Goal: Task Accomplishment & Management: Manage account settings

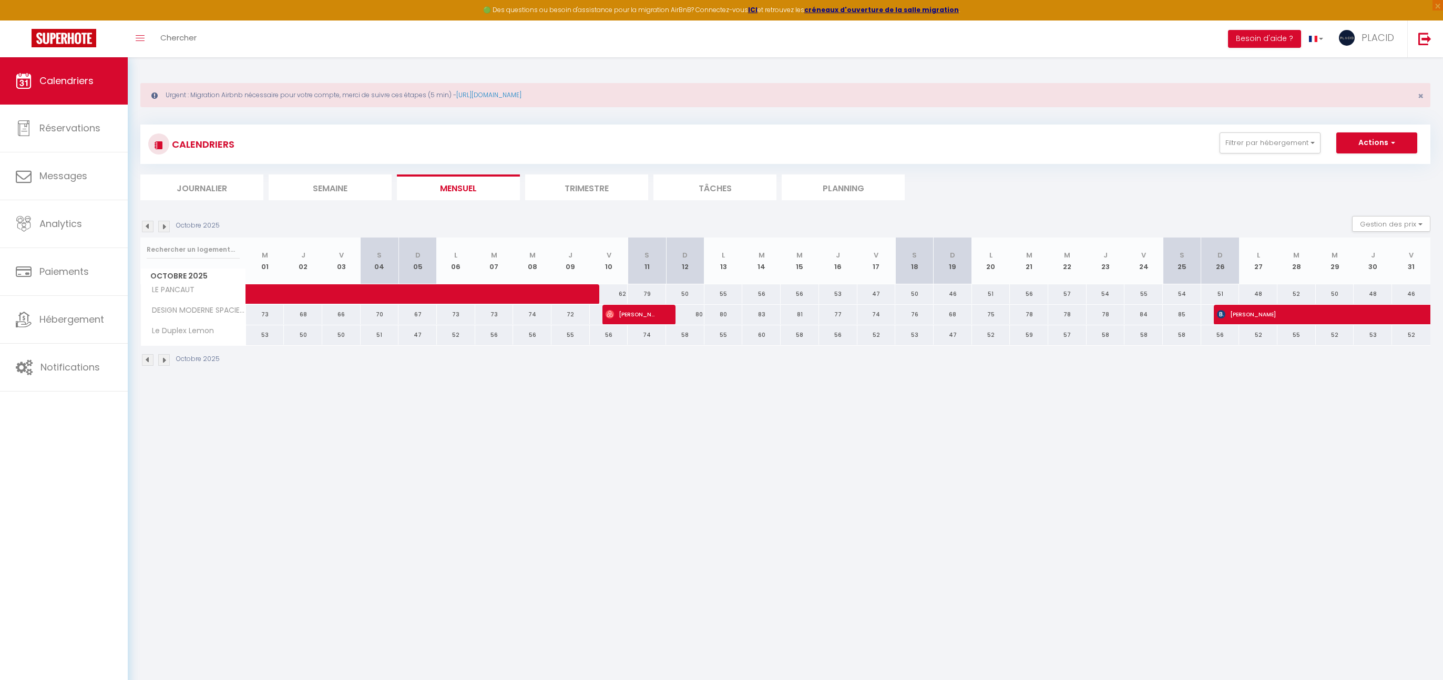
click at [1379, 67] on div "Urgent : Migration Airbnb nécessaire pour votre compte, merci de suivre ces éta…" at bounding box center [786, 223] width 1316 height 332
click at [1382, 38] on span "PLACID" at bounding box center [1378, 37] width 33 height 13
click at [64, 38] on img at bounding box center [64, 38] width 65 height 18
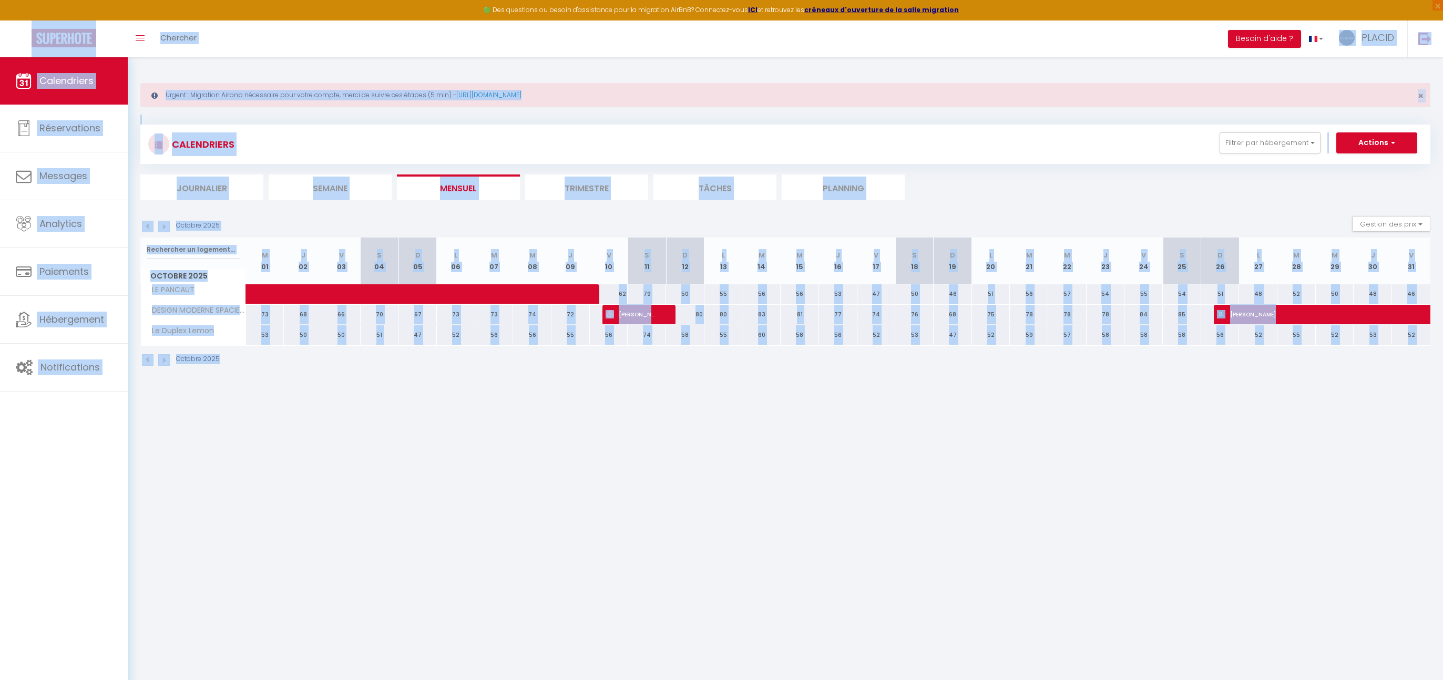
drag, startPoint x: 1390, startPoint y: 546, endPoint x: 4, endPoint y: 22, distance: 1481.9
click at [4, 57] on body "🟢 Des questions ou besoin d'assistance pour la migration AirBnB? Connectez-vous…" at bounding box center [721, 397] width 1443 height 680
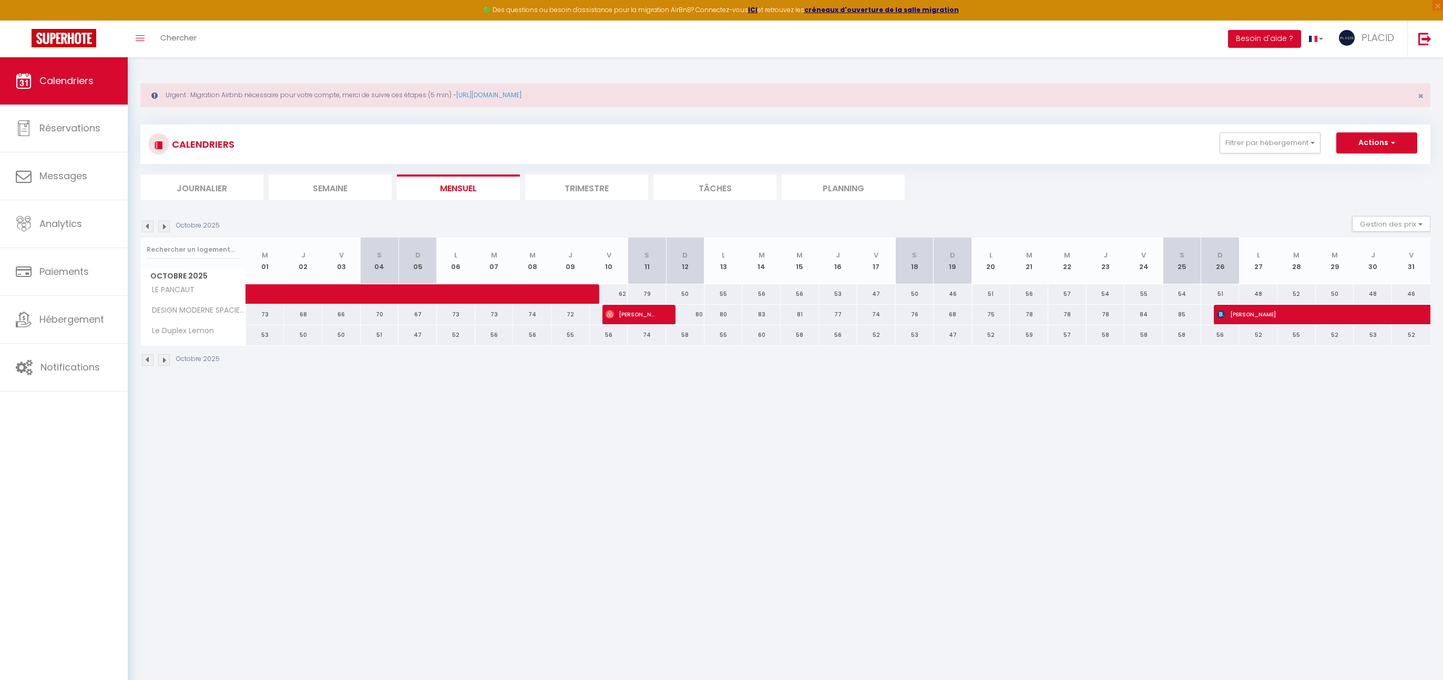
click at [512, 535] on body "🟢 Des questions ou besoin d'assistance pour la migration AirBnB? Connectez-vous…" at bounding box center [721, 397] width 1443 height 680
drag, startPoint x: 1401, startPoint y: 187, endPoint x: 1271, endPoint y: 525, distance: 362.7
click at [1271, 525] on body "🟢 Des questions ou besoin d'assistance pour la migration AirBnB? Connectez-vous…" at bounding box center [721, 397] width 1443 height 680
click at [1284, 498] on body "🟢 Des questions ou besoin d'assistance pour la migration AirBnB? Connectez-vous…" at bounding box center [721, 397] width 1443 height 680
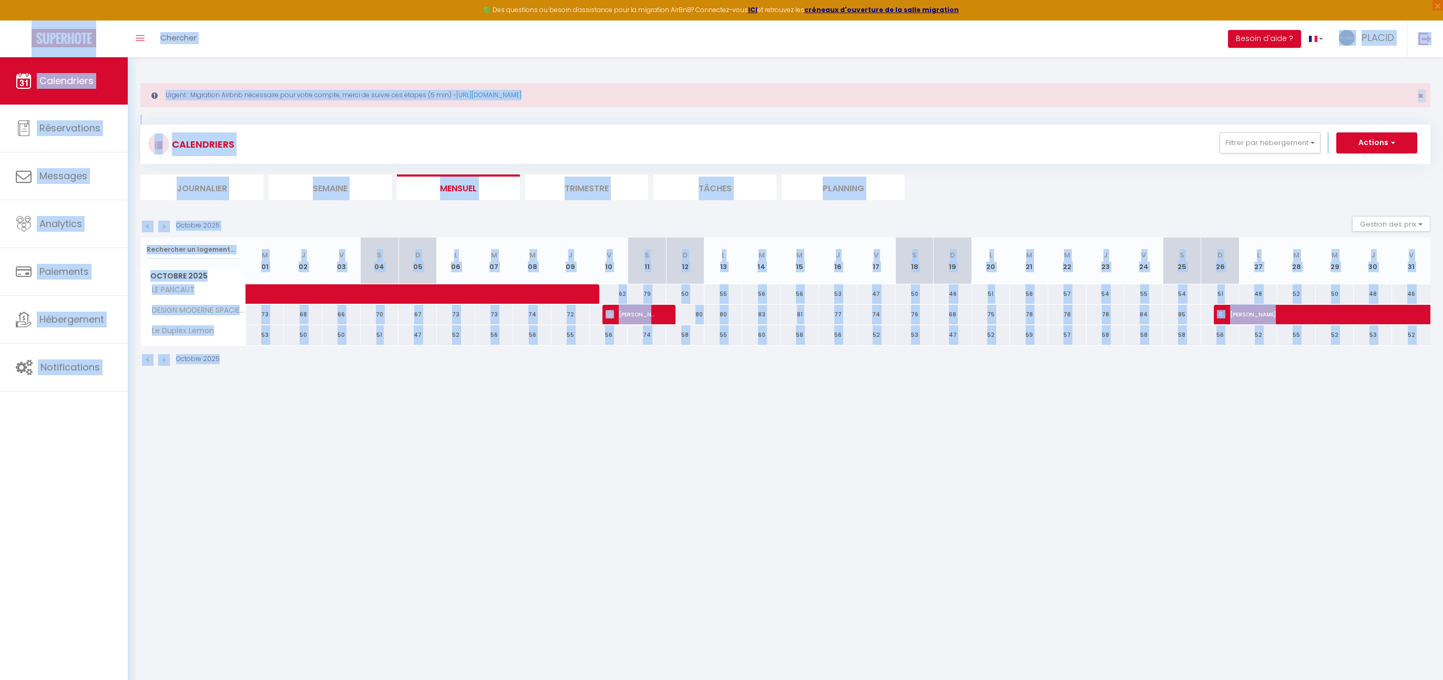
drag, startPoint x: 1406, startPoint y: 595, endPoint x: 16, endPoint y: 32, distance: 1499.8
click at [12, 57] on body "🟢 Des questions ou besoin d'assistance pour la migration AirBnB? Connectez-vous…" at bounding box center [721, 397] width 1443 height 680
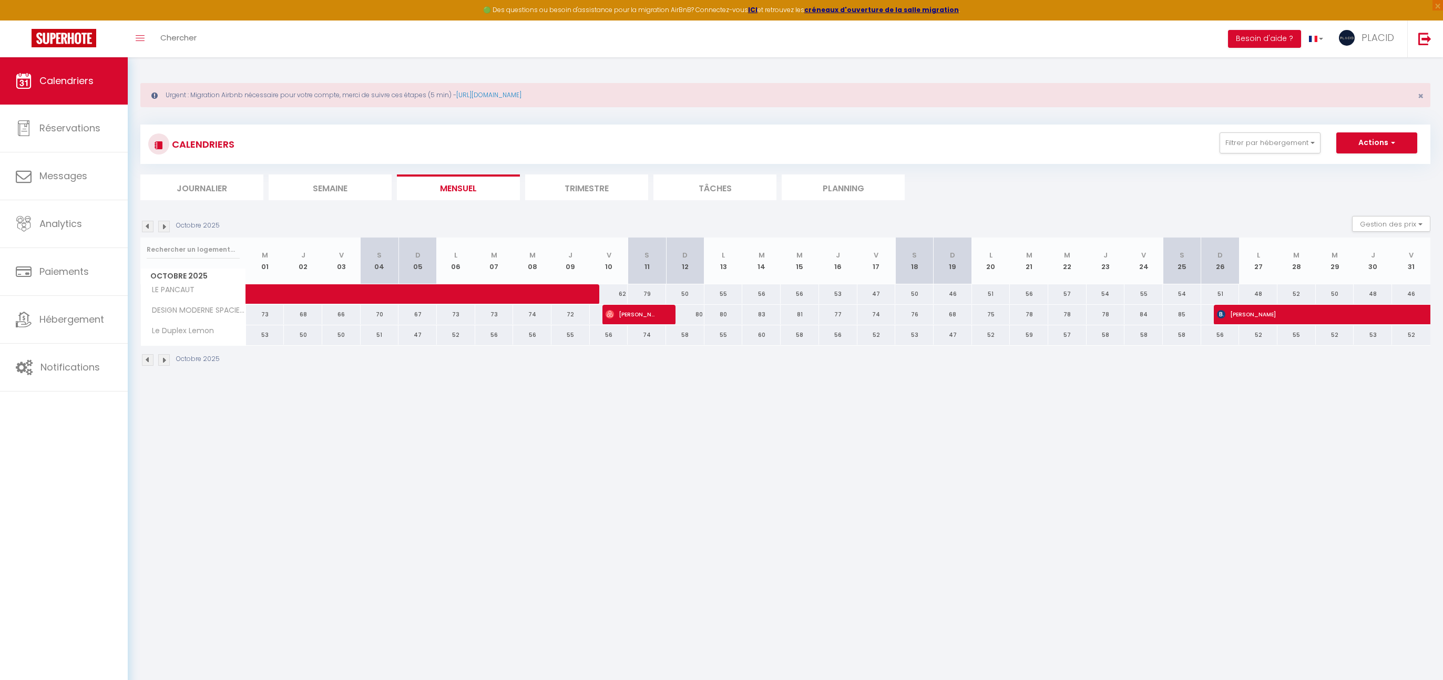
click at [293, 493] on body "🟢 Des questions ou besoin d'assistance pour la migration AirBnB? Connectez-vous…" at bounding box center [721, 397] width 1443 height 680
drag, startPoint x: 1398, startPoint y: 186, endPoint x: 1385, endPoint y: 568, distance: 382.5
click at [1385, 568] on body "🟢 Des questions ou besoin d'assistance pour la migration AirBnB? Connectez-vous…" at bounding box center [721, 397] width 1443 height 680
drag, startPoint x: 1385, startPoint y: 566, endPoint x: 225, endPoint y: 200, distance: 1215.9
click at [533, 438] on body "🟢 Des questions ou besoin d'assistance pour la migration AirBnB? Connectez-vous…" at bounding box center [721, 397] width 1443 height 680
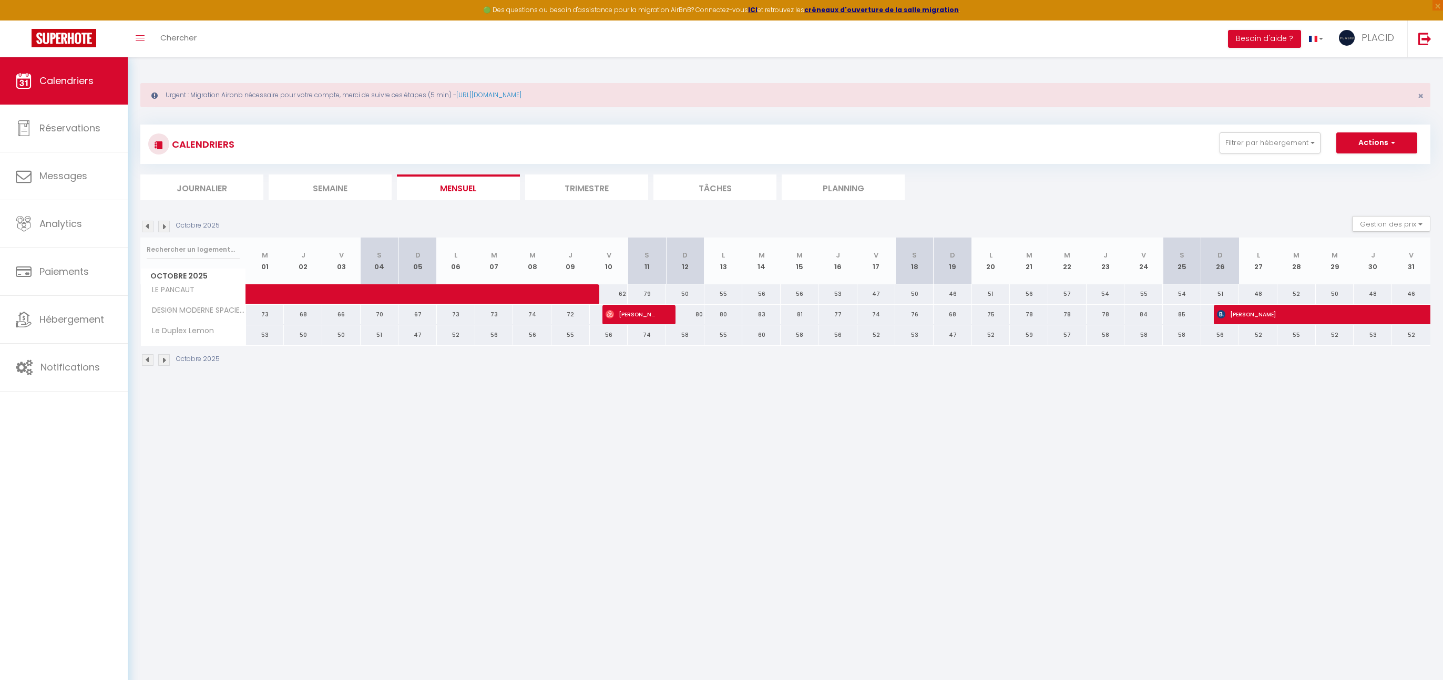
click at [225, 200] on div "CALENDRIERS Filtrer par hébergement panc CONCIERGERIE MDM LE PANCAUT Effacer Sa…" at bounding box center [785, 246] width 1290 height 262
click at [537, 468] on body "🟢 Des questions ou besoin d'assistance pour la migration AirBnB? Connectez-vous…" at bounding box center [721, 397] width 1443 height 680
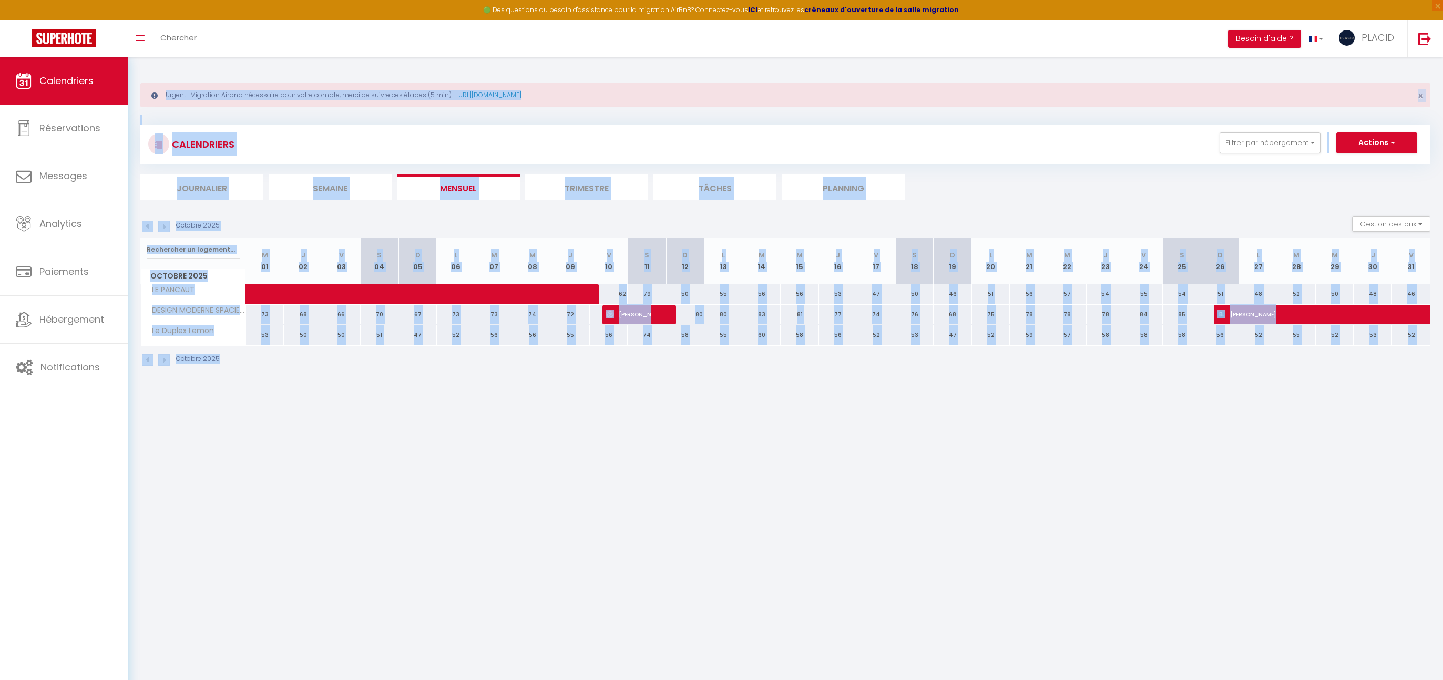
drag, startPoint x: 1195, startPoint y: 489, endPoint x: 138, endPoint y: 78, distance: 1133.2
click at [137, 82] on body "🟢 Des questions ou besoin d'assistance pour la migration AirBnB? Connectez-vous…" at bounding box center [721, 397] width 1443 height 680
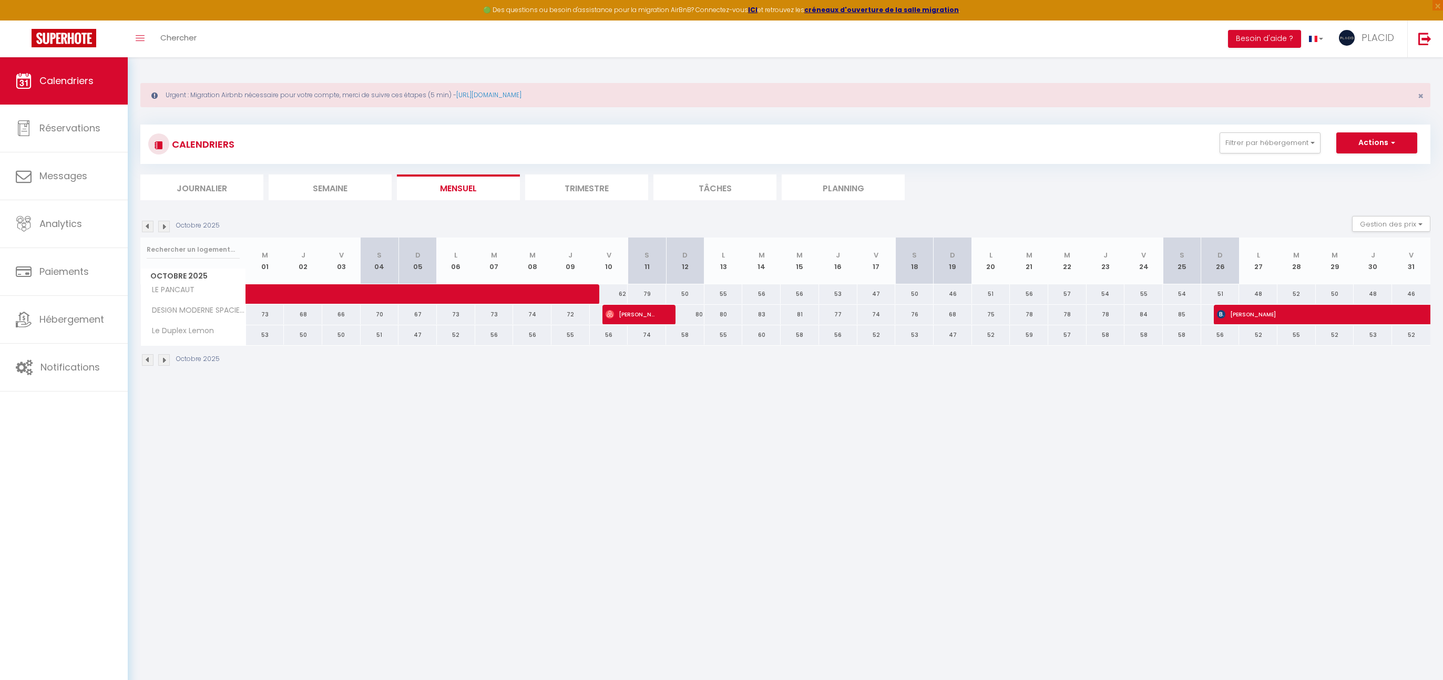
click at [138, 75] on div "Urgent : Migration Airbnb nécessaire pour votre compte, merci de suivre ces éta…" at bounding box center [786, 223] width 1316 height 332
click at [643, 475] on body "🟢 Des questions ou besoin d'assistance pour la migration AirBnB? Connectez-vous…" at bounding box center [721, 397] width 1443 height 680
drag, startPoint x: 1423, startPoint y: 495, endPoint x: 333, endPoint y: 169, distance: 1137.3
click at [333, 169] on body "🟢 Des questions ou besoin d'assistance pour la migration AirBnB? Connectez-vous…" at bounding box center [721, 397] width 1443 height 680
click at [1273, 41] on button "Besoin d'aide ?" at bounding box center [1264, 39] width 73 height 18
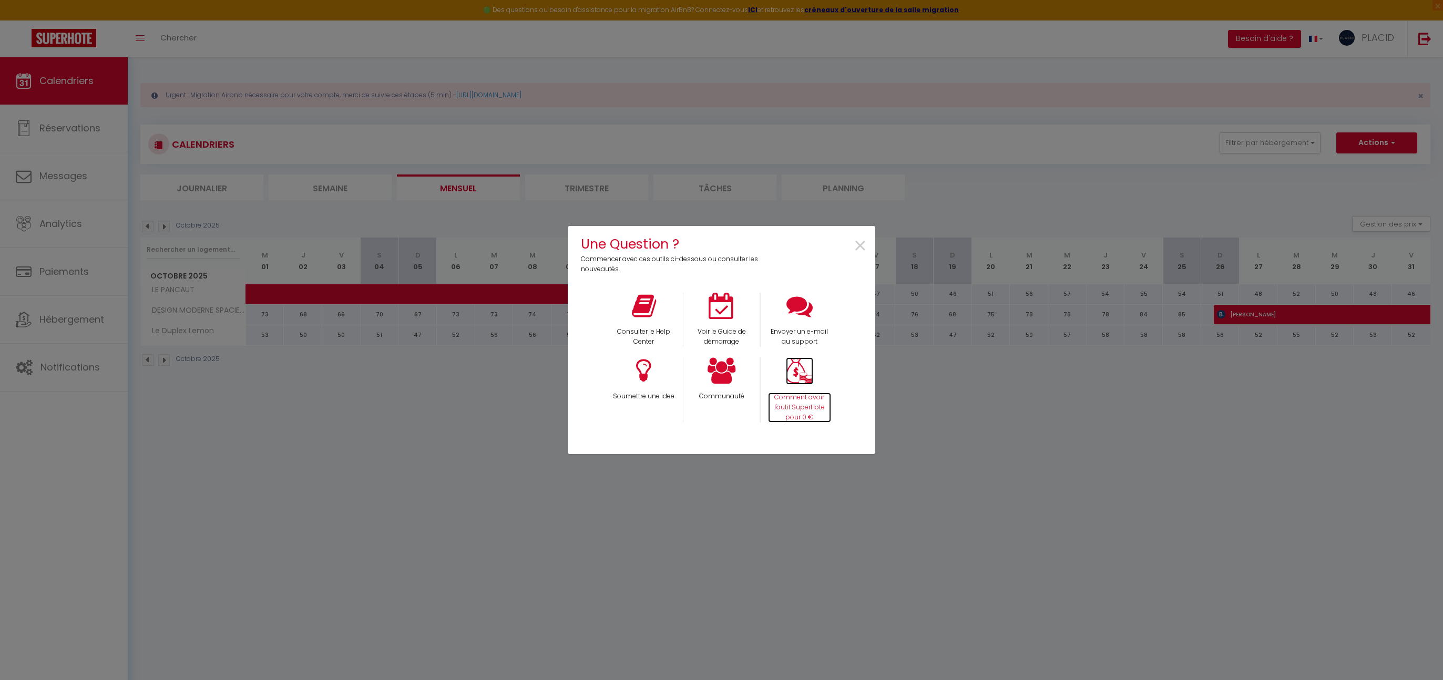
click at [805, 407] on p "Comment avoir l'outil SuperHote pour 0 €" at bounding box center [800, 408] width 64 height 30
click at [859, 246] on span "×" at bounding box center [860, 246] width 14 height 33
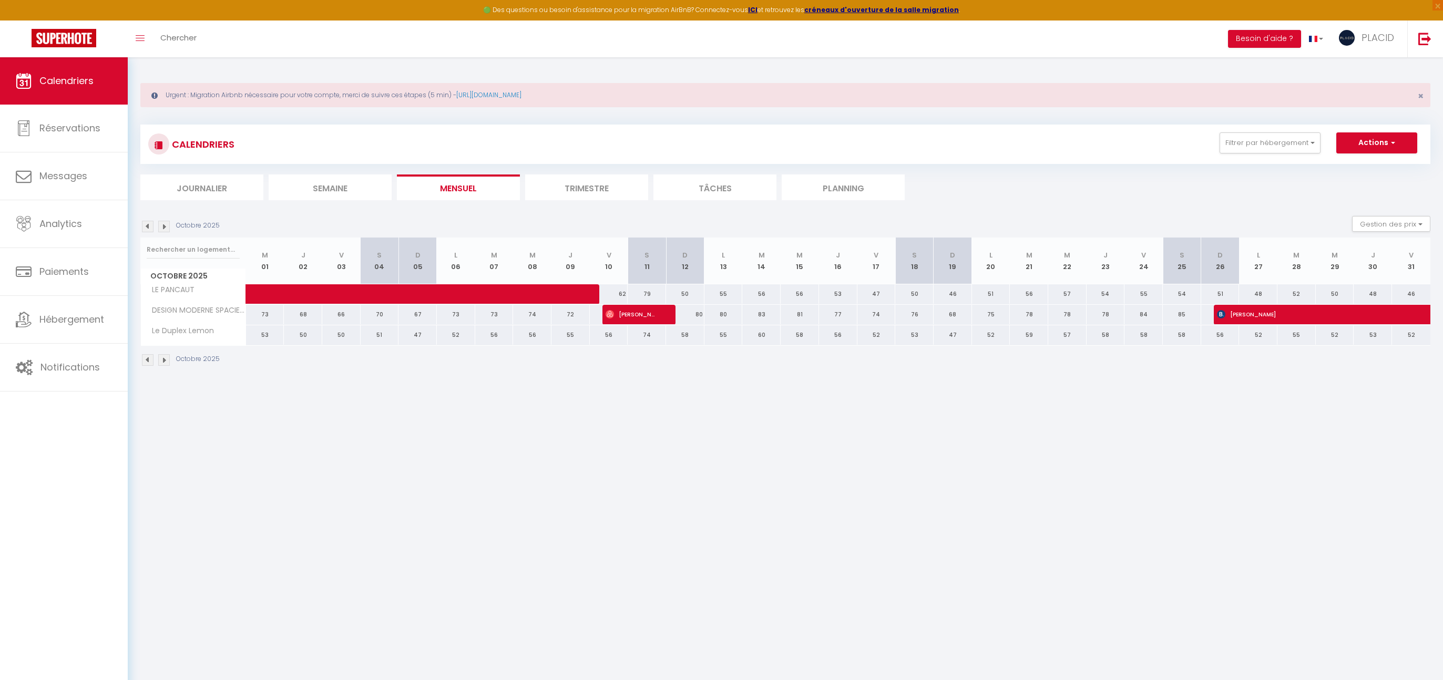
click at [868, 525] on body "🟢 Des questions ou besoin d'assistance pour la migration AirBnB? Connectez-vous…" at bounding box center [721, 397] width 1443 height 680
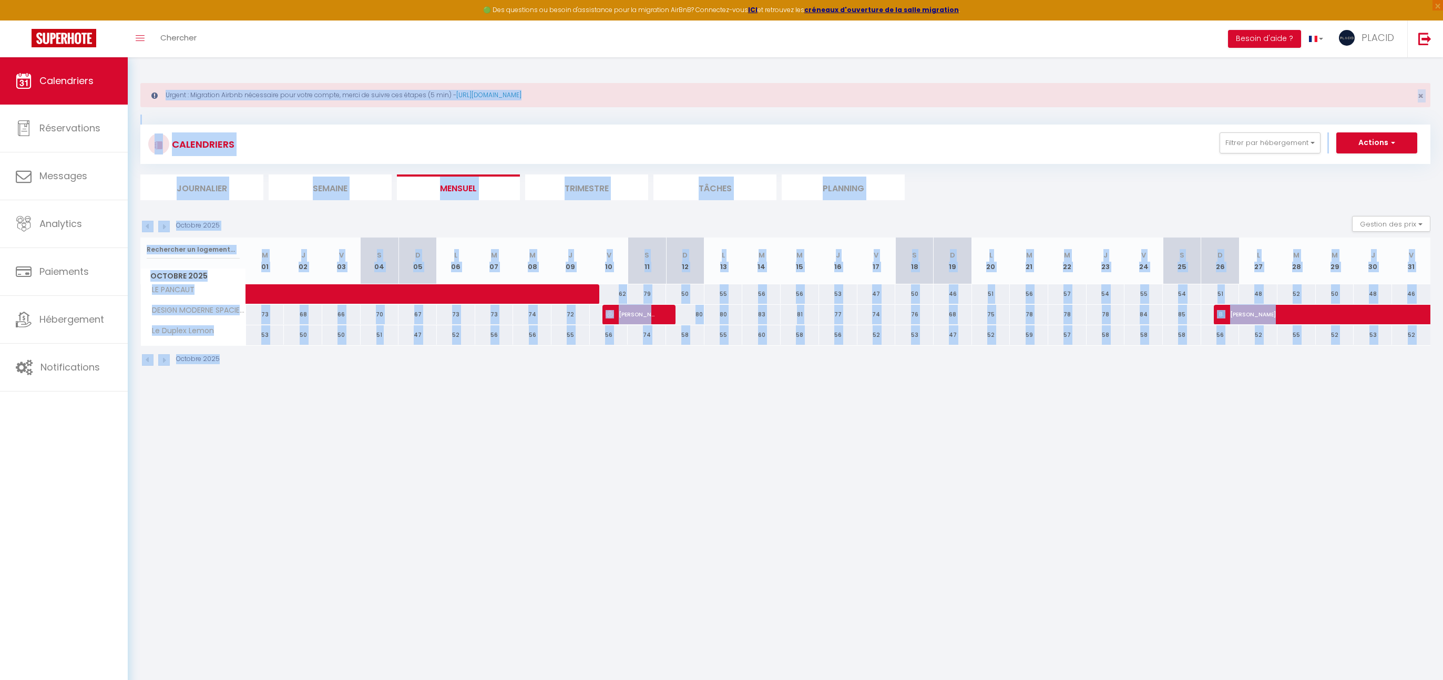
drag, startPoint x: 1387, startPoint y: 413, endPoint x: 223, endPoint y: 60, distance: 1216.2
click at [226, 60] on body "🟢 Des questions ou besoin d'assistance pour la migration AirBnB? Connectez-vous…" at bounding box center [721, 397] width 1443 height 680
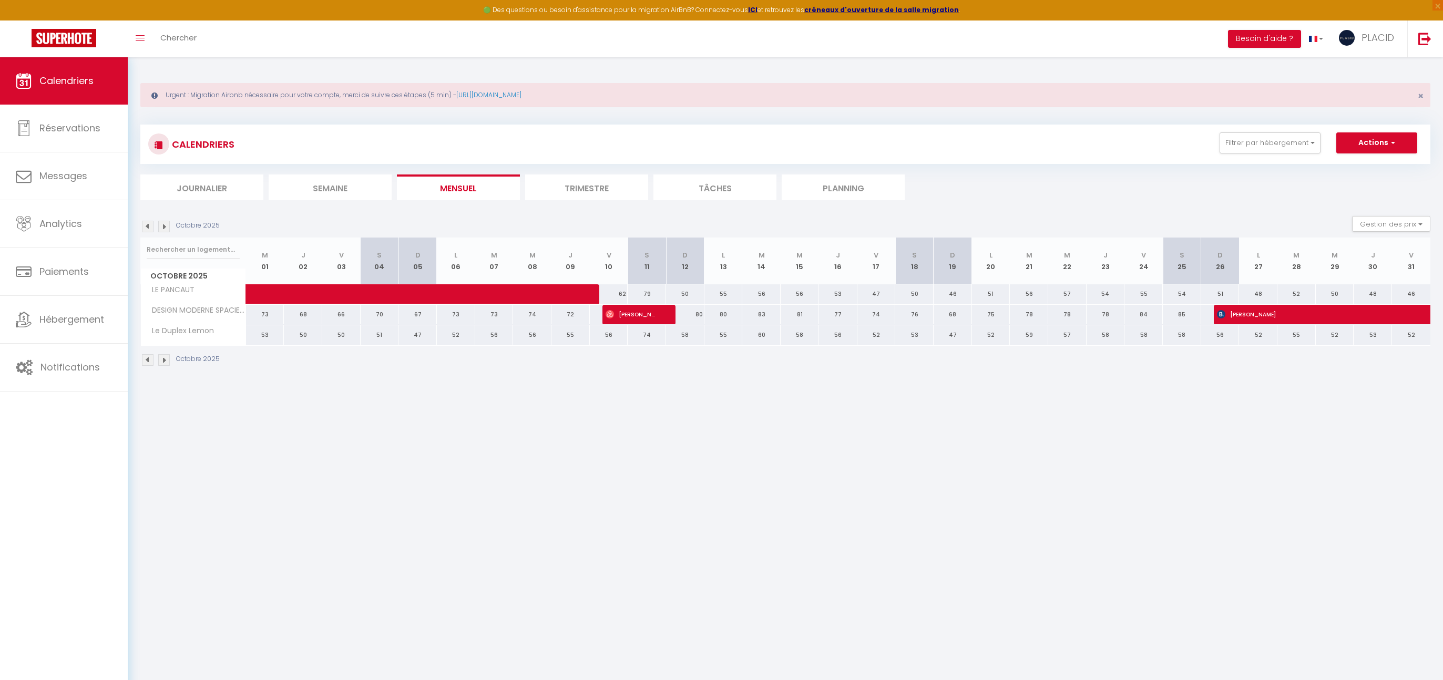
click at [584, 467] on body "🟢 Des questions ou besoin d'assistance pour la migration AirBnB? Connectez-vous…" at bounding box center [721, 397] width 1443 height 680
click at [1281, 137] on button "Filtrer par hébergement" at bounding box center [1270, 143] width 101 height 21
click at [1268, 173] on input "panc" at bounding box center [1293, 169] width 158 height 19
type input "p"
checkbox input "false"
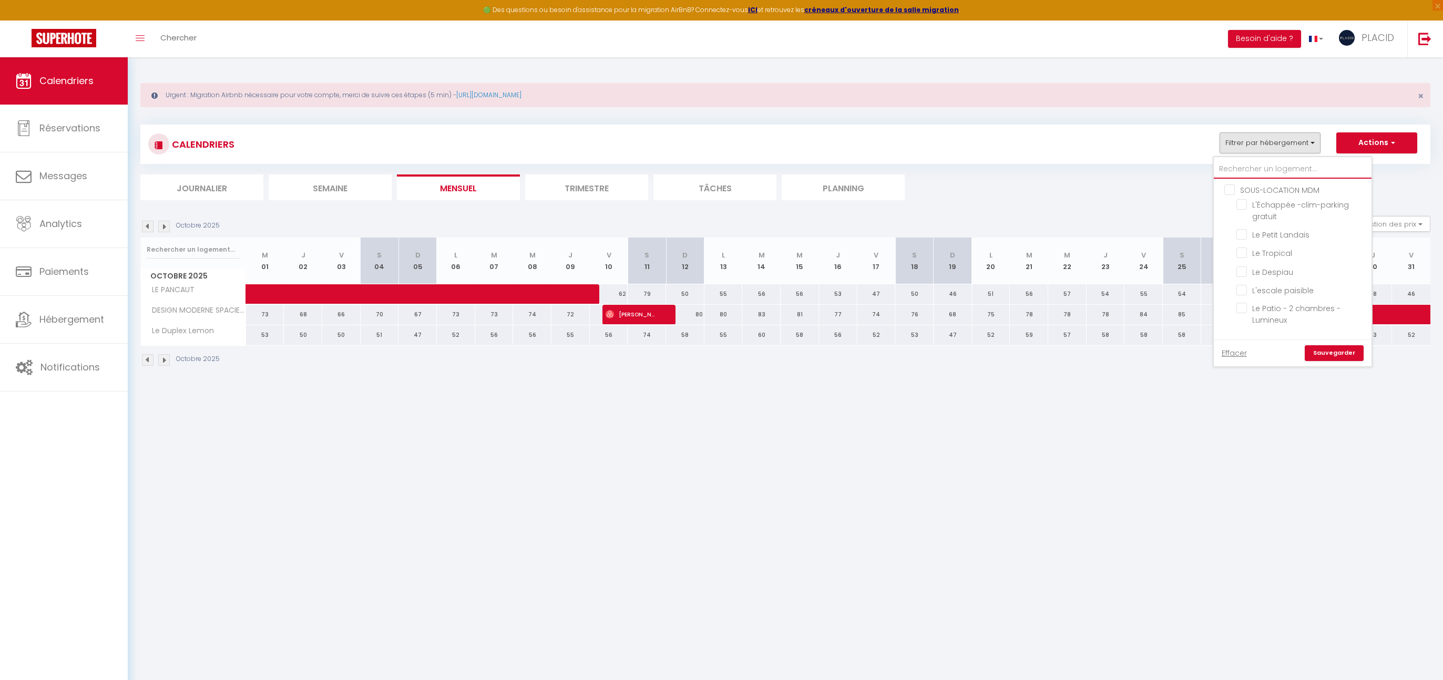
checkbox input "false"
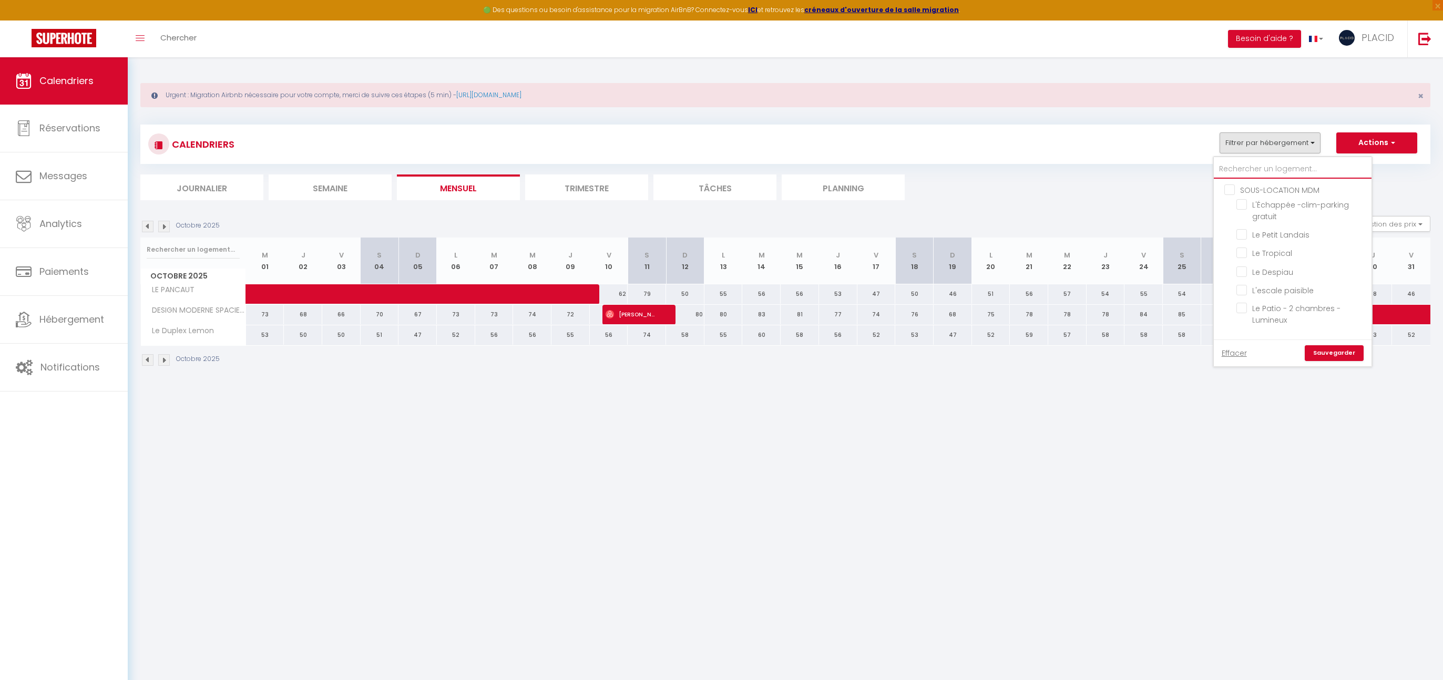
checkbox input "false"
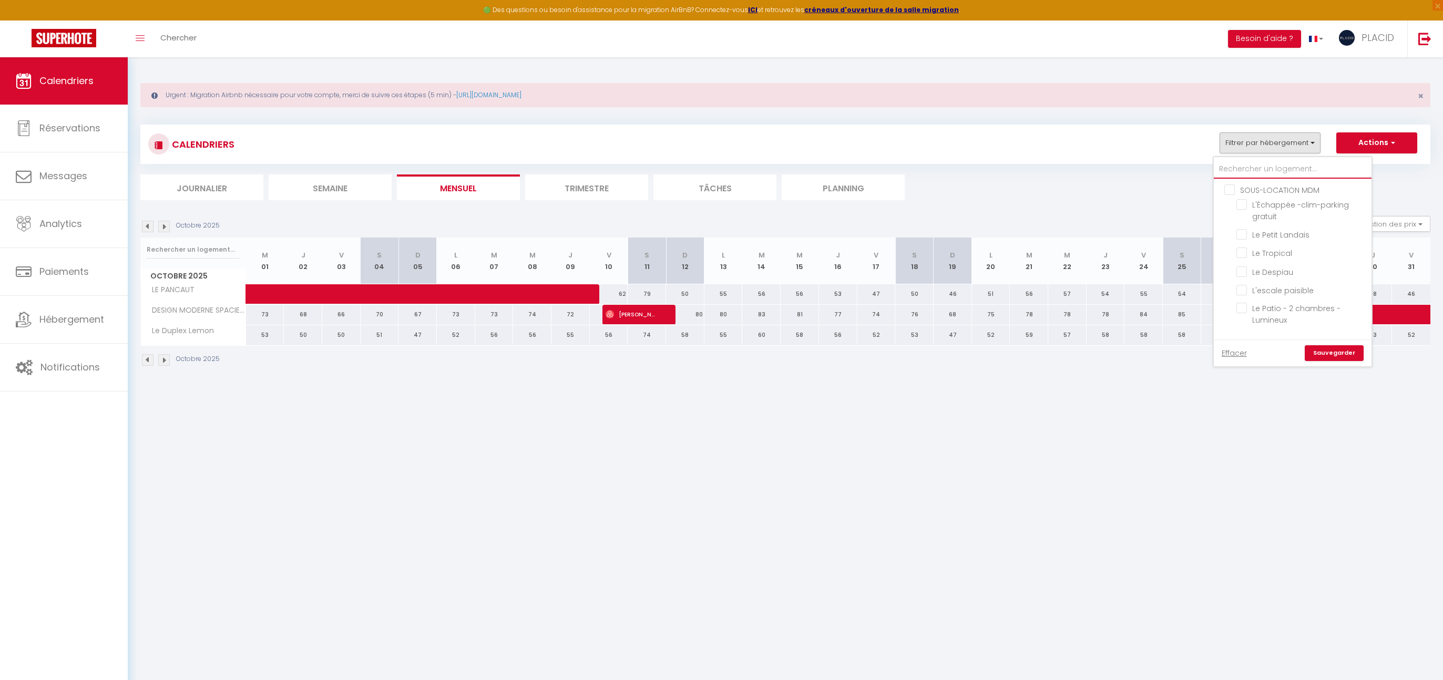
checkbox input "false"
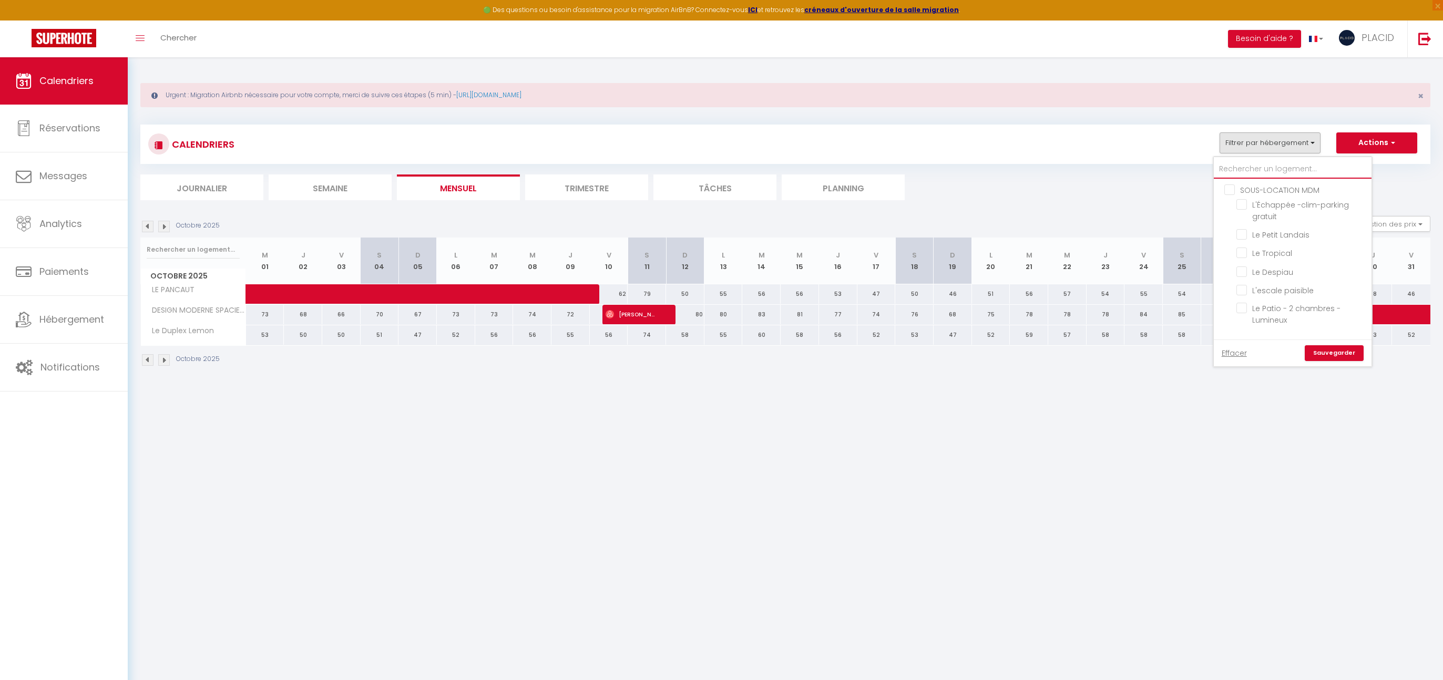
checkbox input "false"
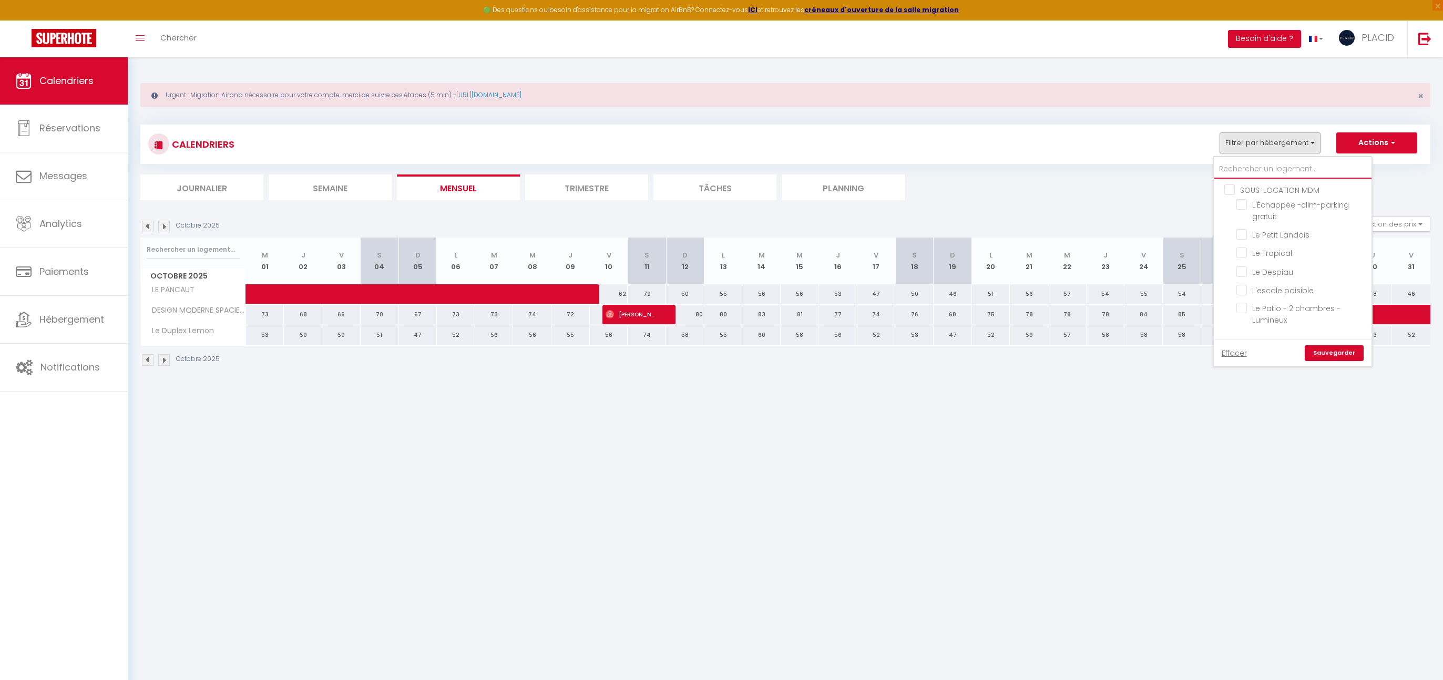
checkbox input "true"
checkbox input "false"
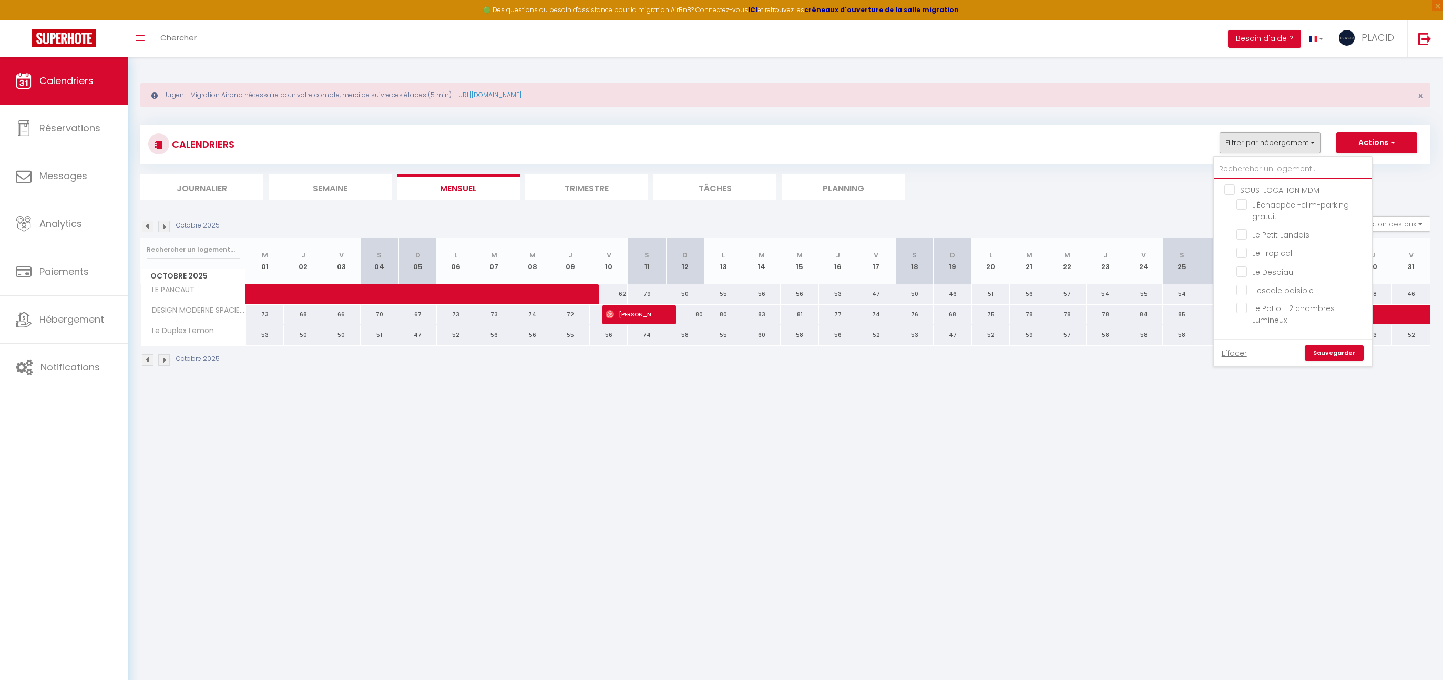
checkbox input "false"
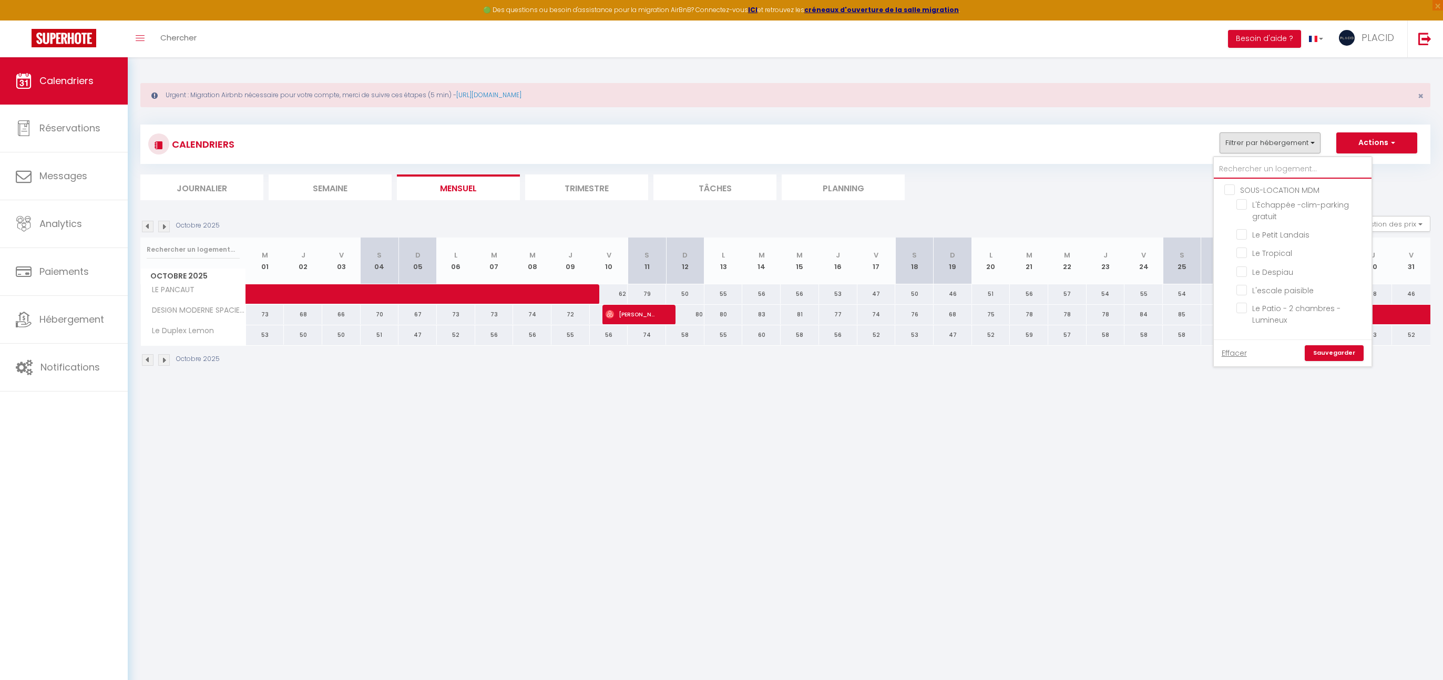
checkbox input "false"
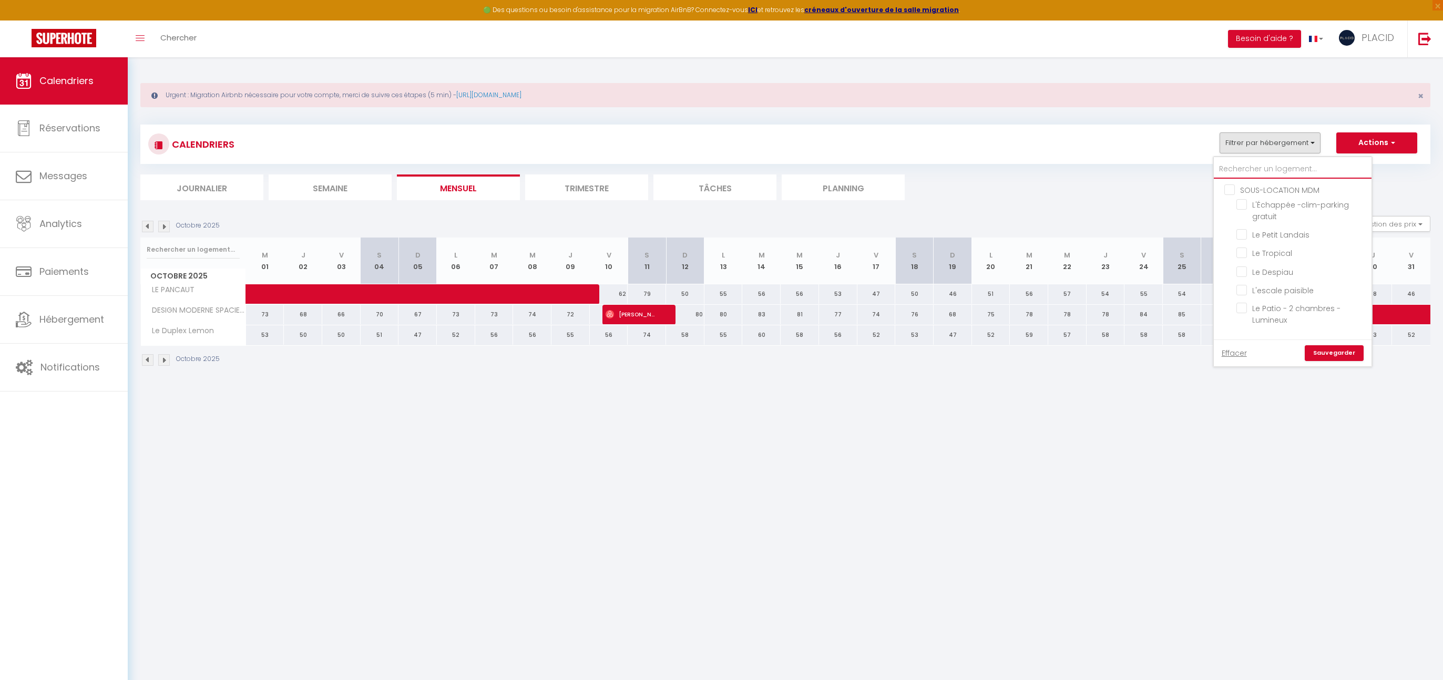
checkbox input "false"
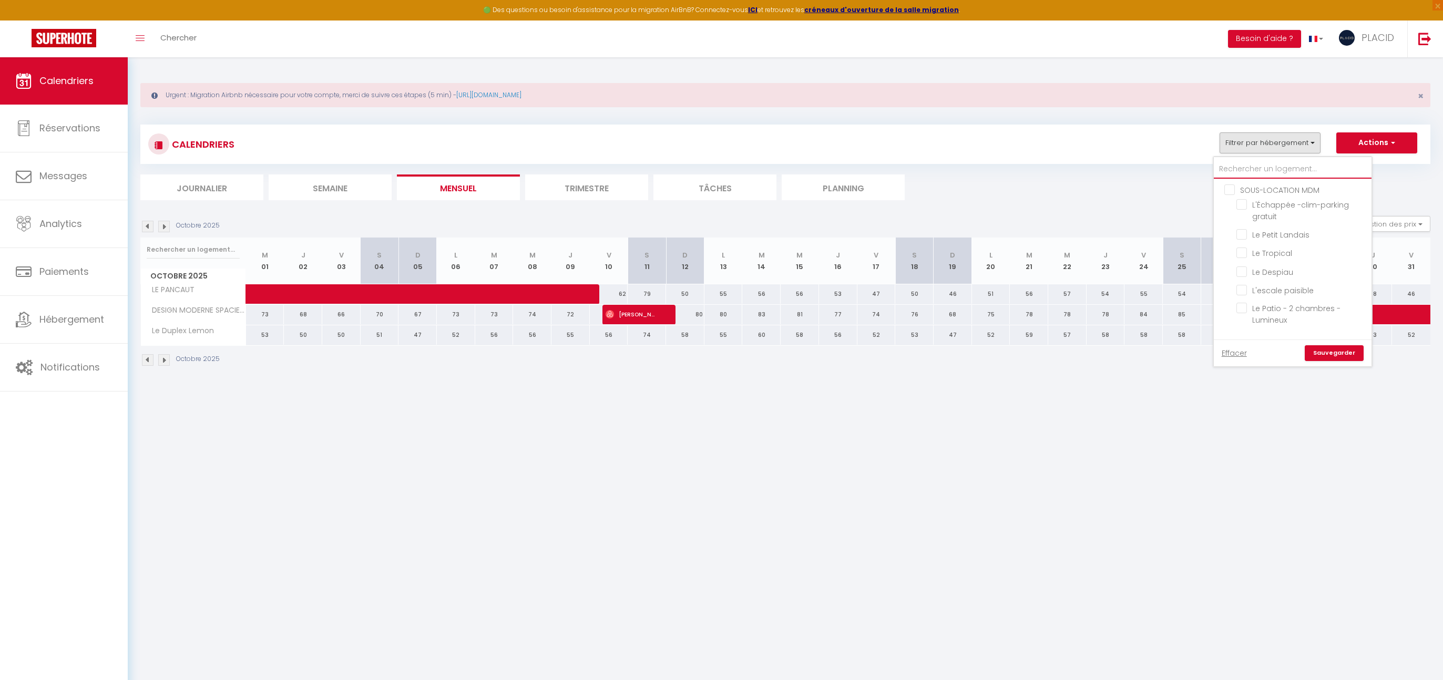
checkbox input "false"
type input "h"
checkbox input "false"
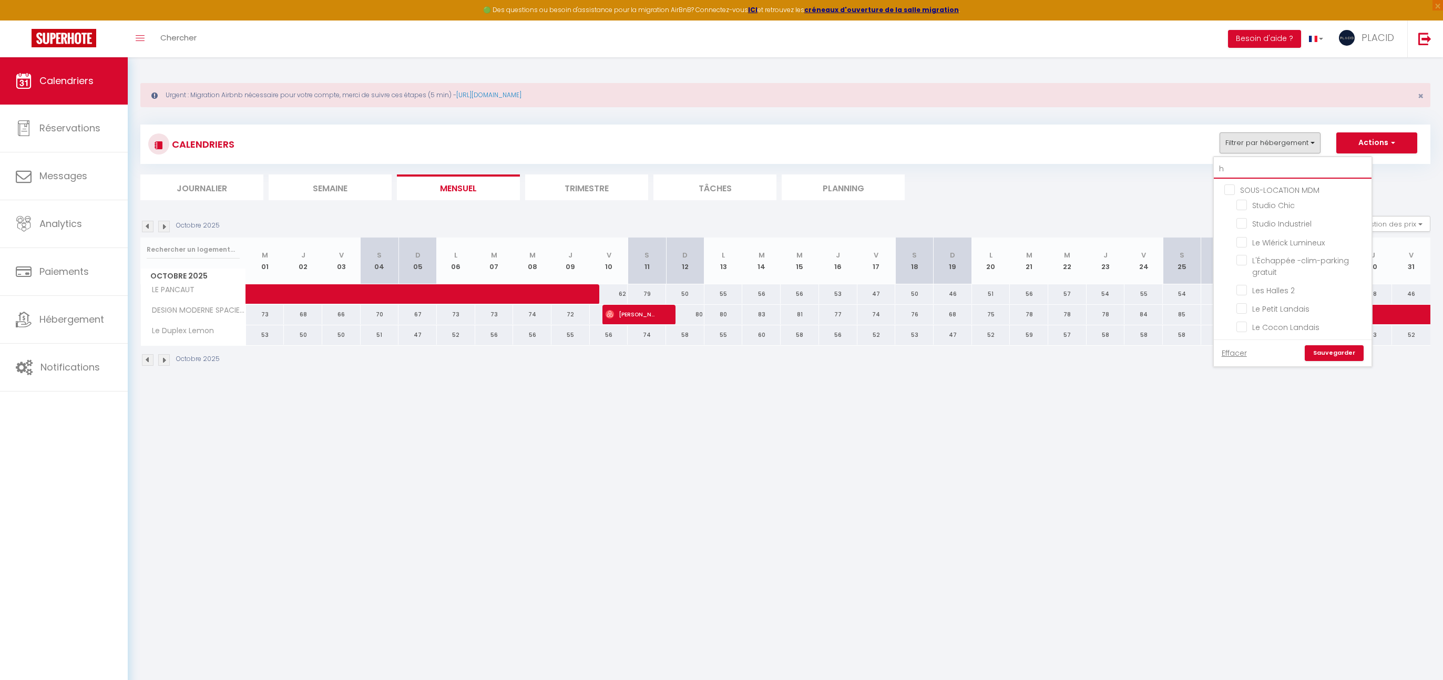
checkbox input "false"
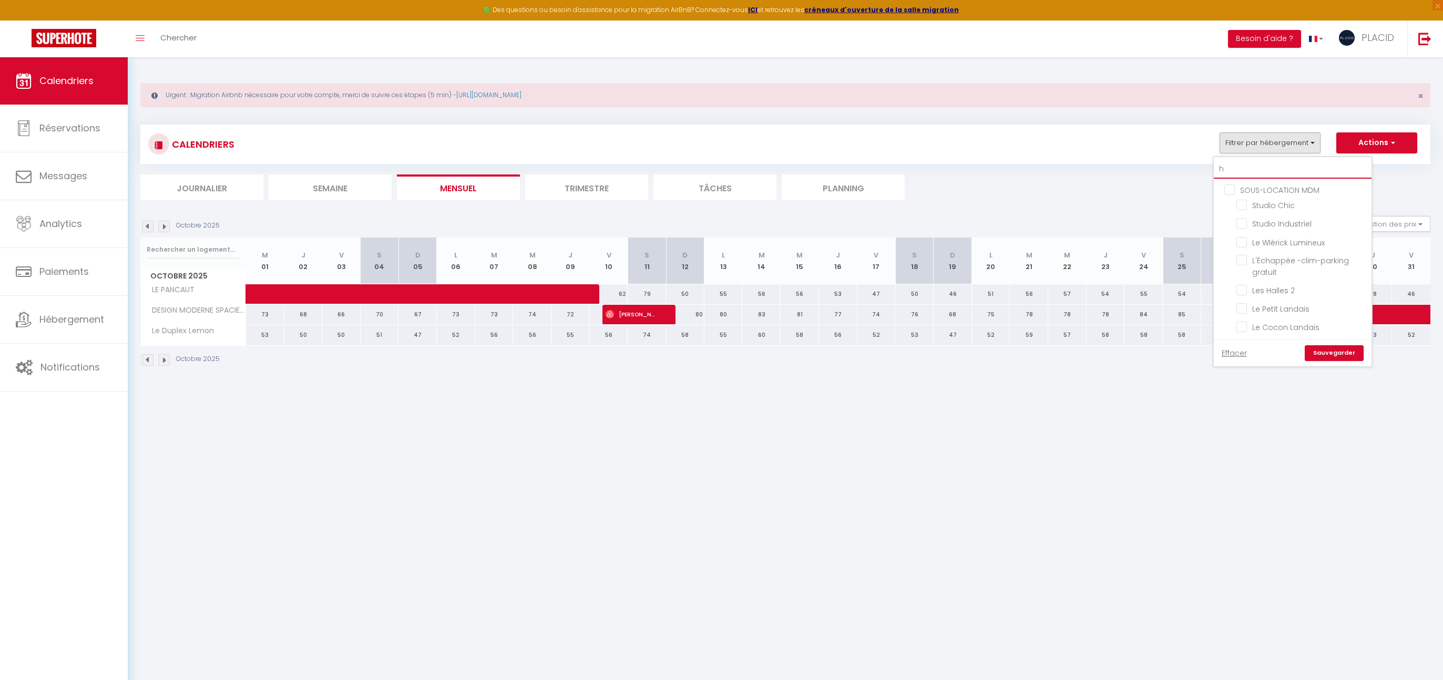
checkbox input "false"
type input "ha"
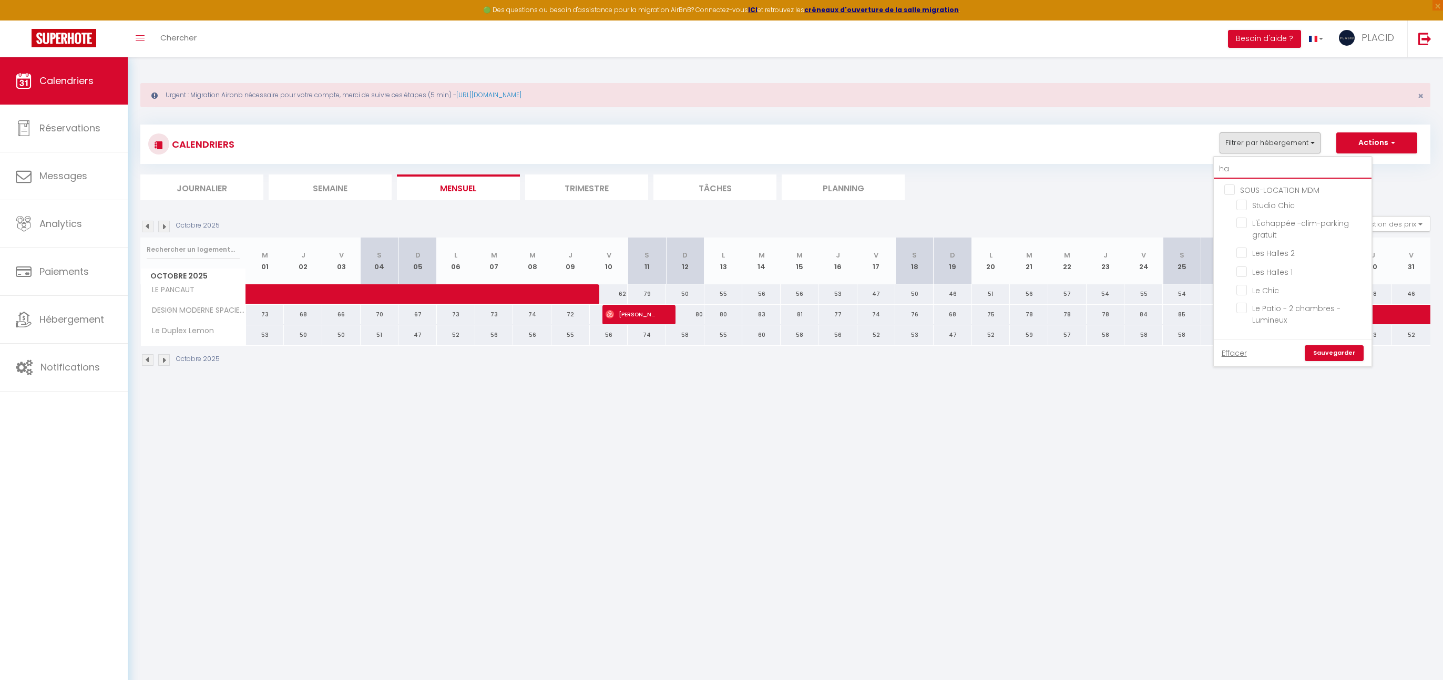
checkbox input "false"
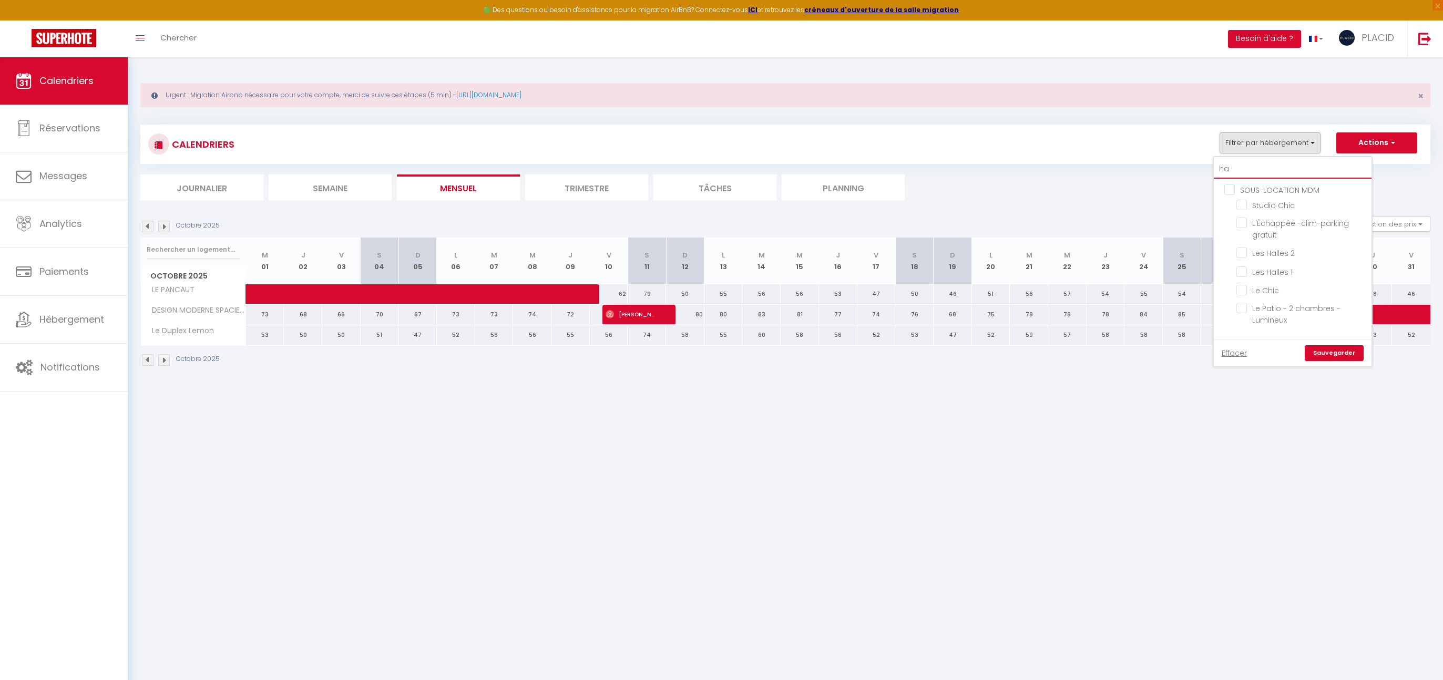
checkbox input "false"
type input "hal"
checkbox input "false"
type input "hall"
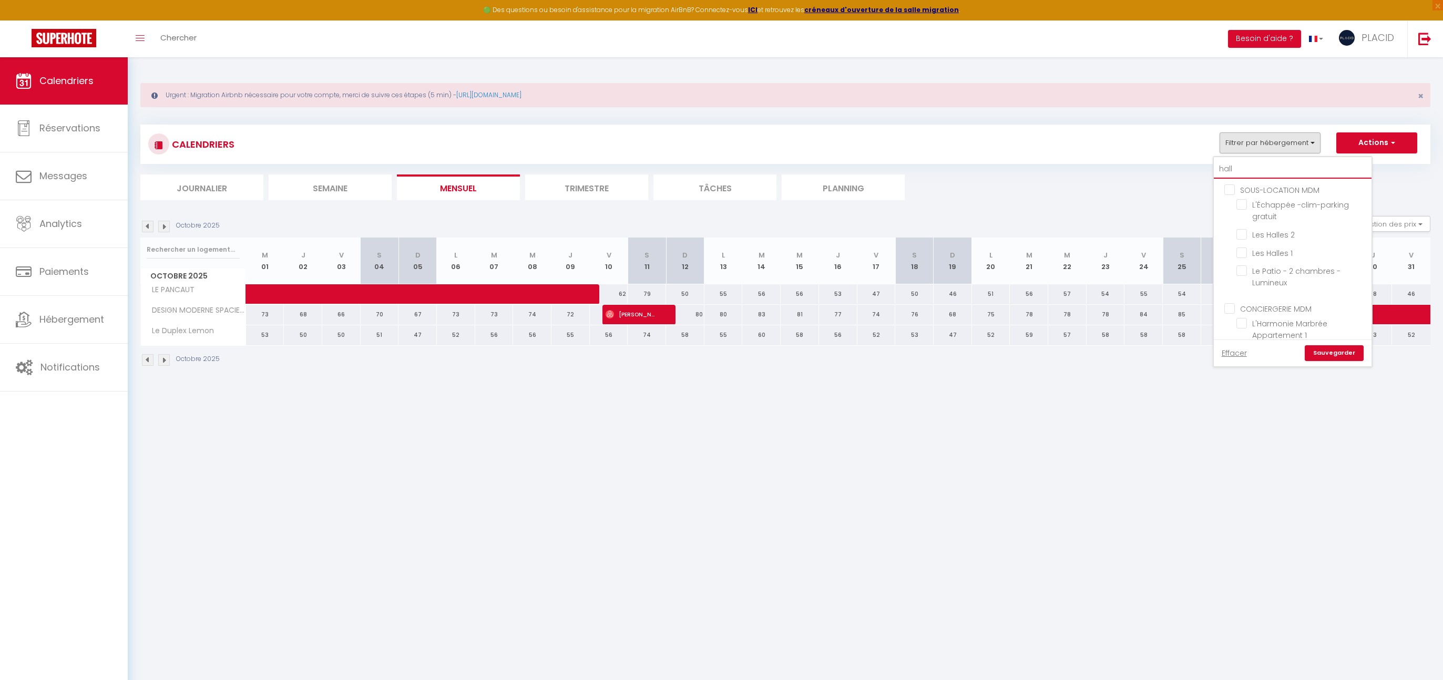
checkbox input "false"
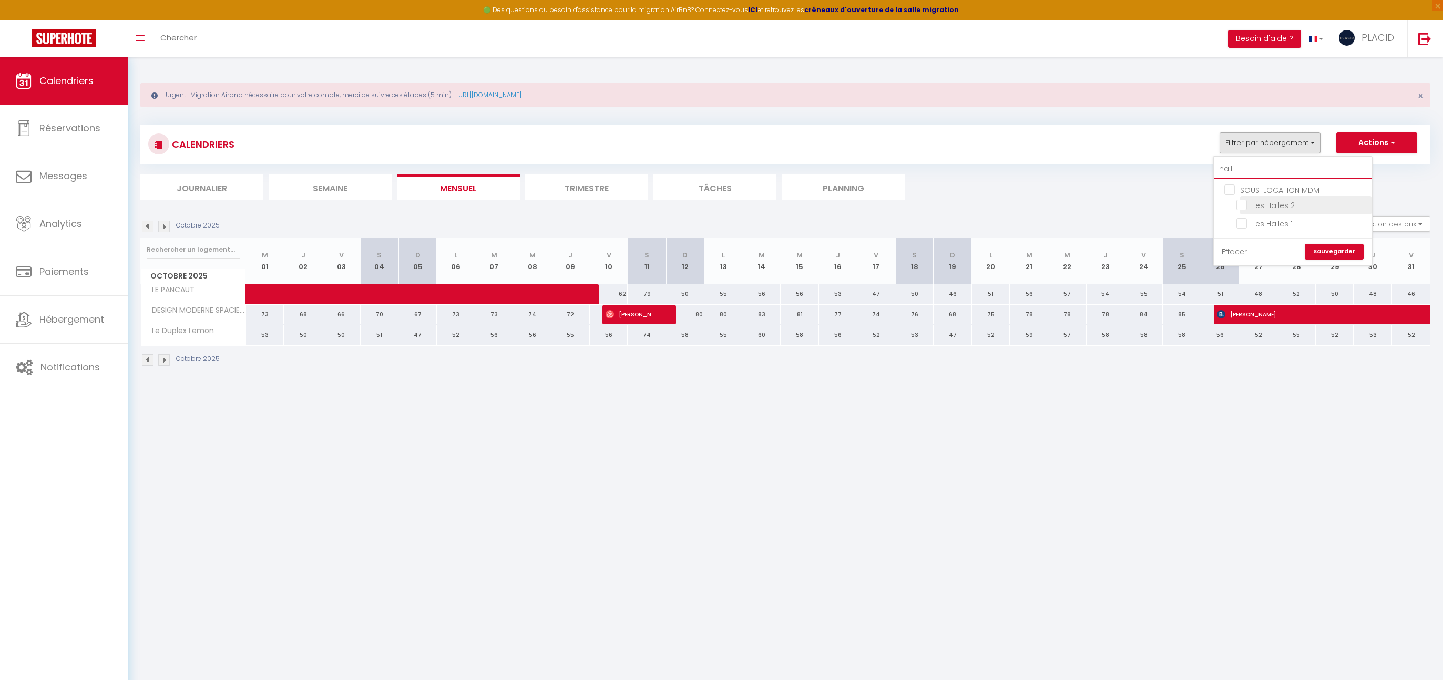
type input "hall"
click at [1246, 206] on input "Les Halles 2" at bounding box center [1302, 204] width 131 height 11
checkbox input "true"
checkbox input "false"
click at [1330, 250] on link "Sauvegarder" at bounding box center [1334, 252] width 59 height 16
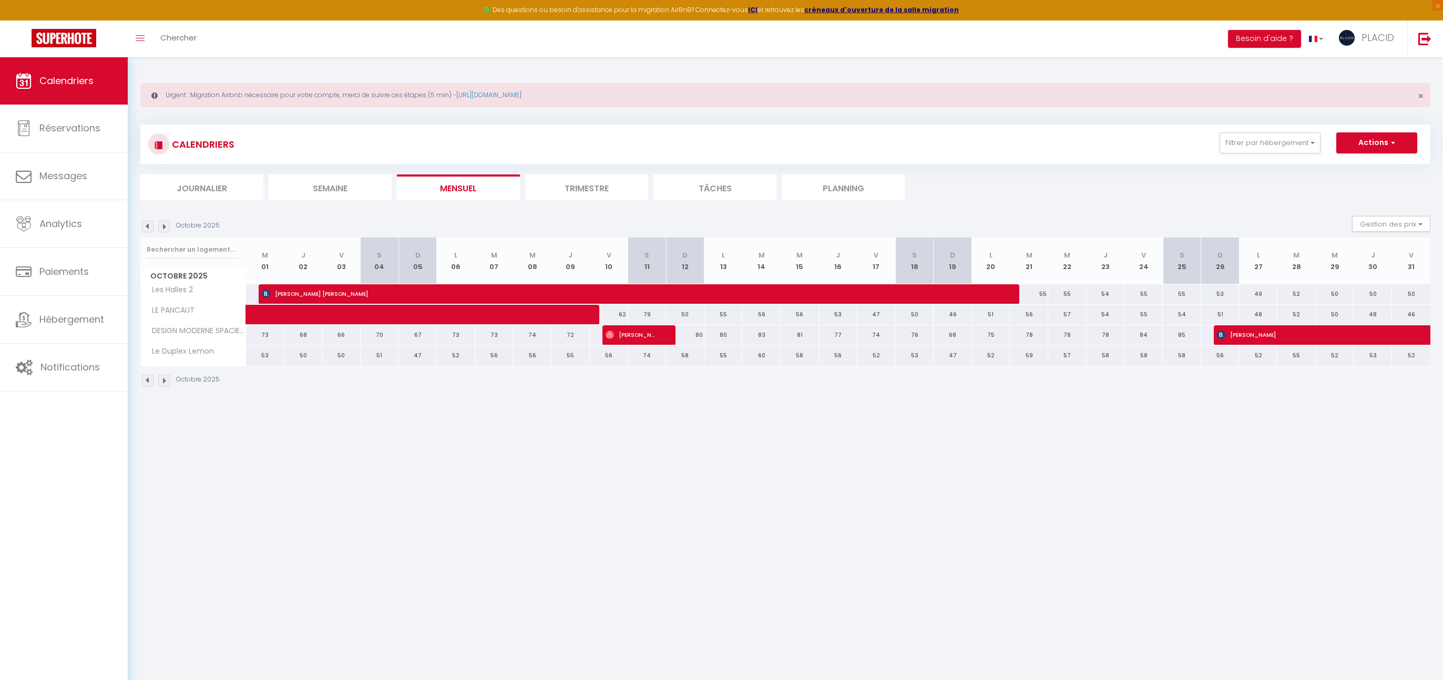
click at [695, 410] on div "Urgent : Migration Airbnb nécessaire pour votre compte, merci de suivre ces éta…" at bounding box center [786, 233] width 1316 height 353
drag, startPoint x: 772, startPoint y: 361, endPoint x: 485, endPoint y: 446, distance: 299.0
click at [222, 216] on div "Octobre 2025 Gestion des prix Nb Nuits minimum Règles Disponibilité Octobre 202…" at bounding box center [785, 306] width 1290 height 181
click at [555, 538] on body "🟢 Des questions ou besoin d'assistance pour la migration AirBnB? Connectez-vous…" at bounding box center [721, 397] width 1443 height 680
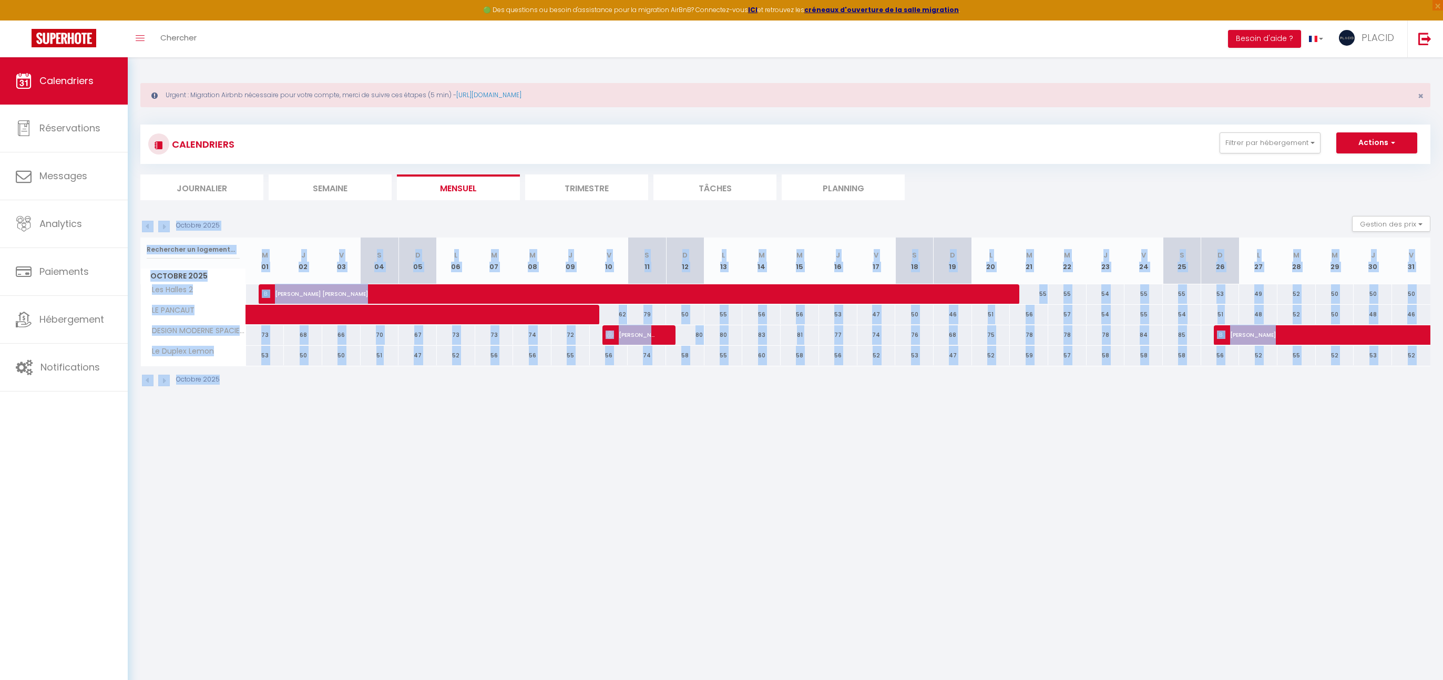
drag, startPoint x: 756, startPoint y: 222, endPoint x: 744, endPoint y: 453, distance: 231.1
click at [744, 453] on body "🟢 Des questions ou besoin d'assistance pour la migration AirBnB? Connectez-vous…" at bounding box center [721, 397] width 1443 height 680
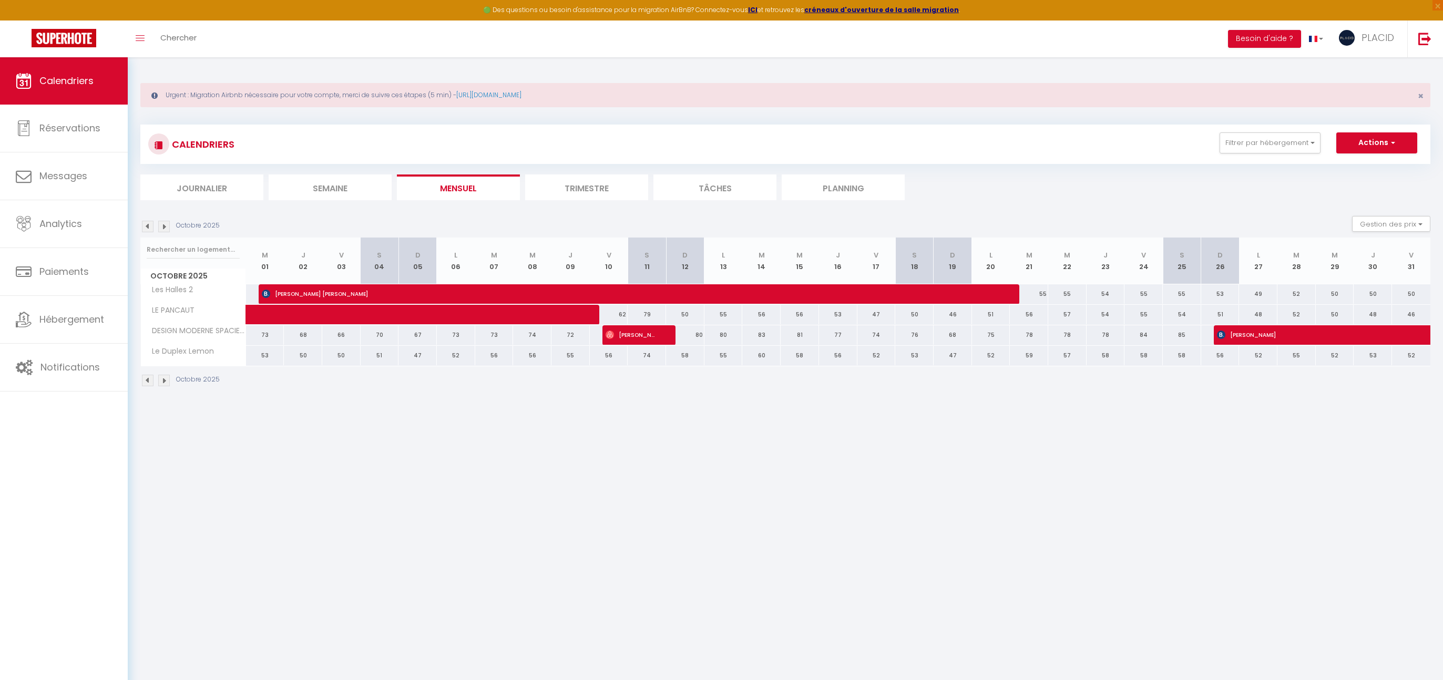
click at [887, 481] on body "🟢 Des questions ou besoin d'assistance pour la migration AirBnB? Connectez-vous…" at bounding box center [721, 397] width 1443 height 680
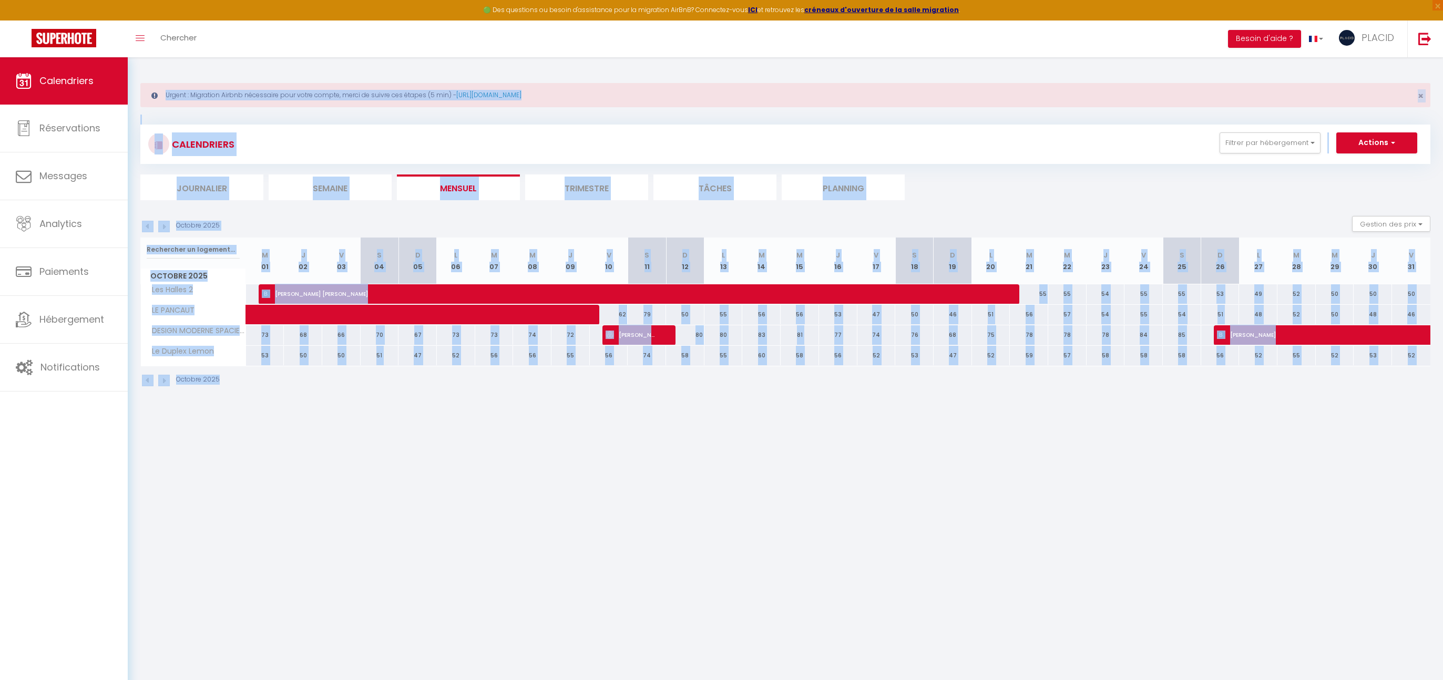
drag, startPoint x: 1182, startPoint y: 557, endPoint x: 143, endPoint y: 65, distance: 1149.0
click at [143, 65] on body "🟢 Des questions ou besoin d'assistance pour la migration AirBnB? Connectez-vous…" at bounding box center [721, 397] width 1443 height 680
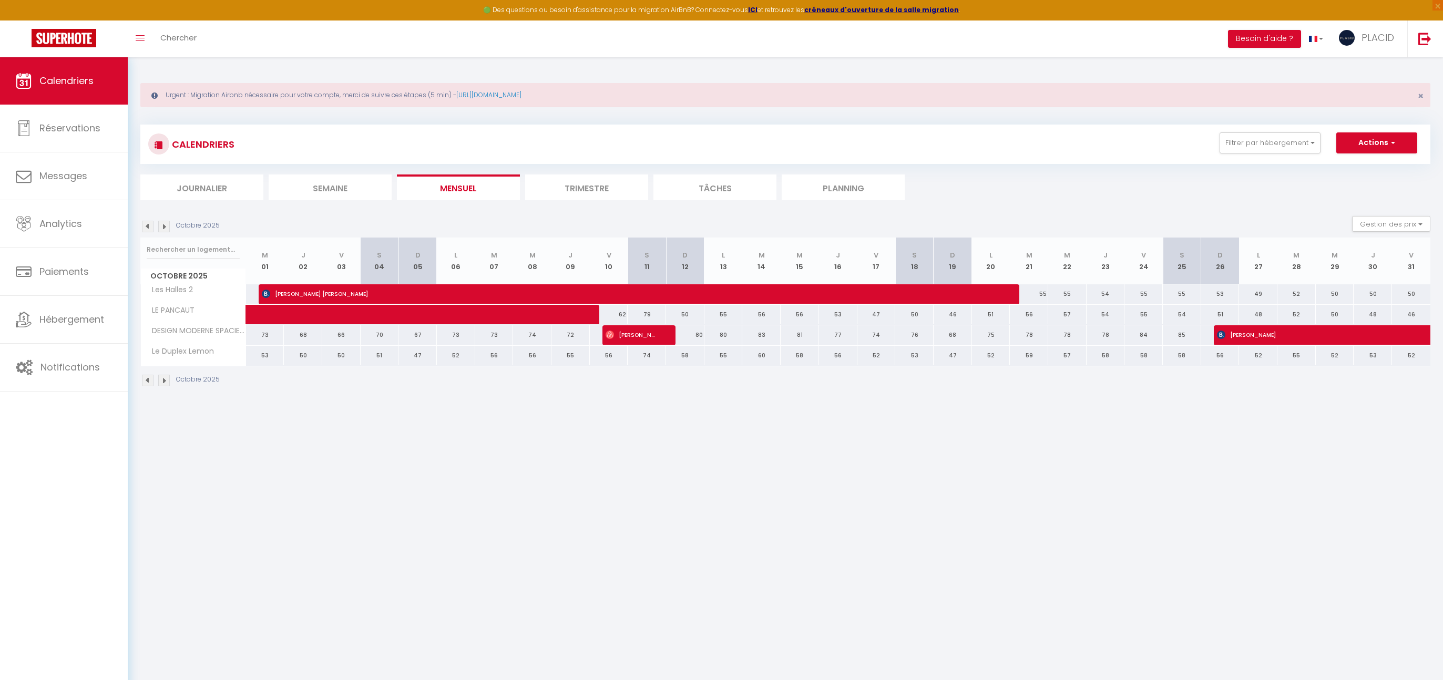
click at [142, 65] on div "Urgent : Migration Airbnb nécessaire pour votre compte, merci de suivre ces éta…" at bounding box center [786, 233] width 1316 height 353
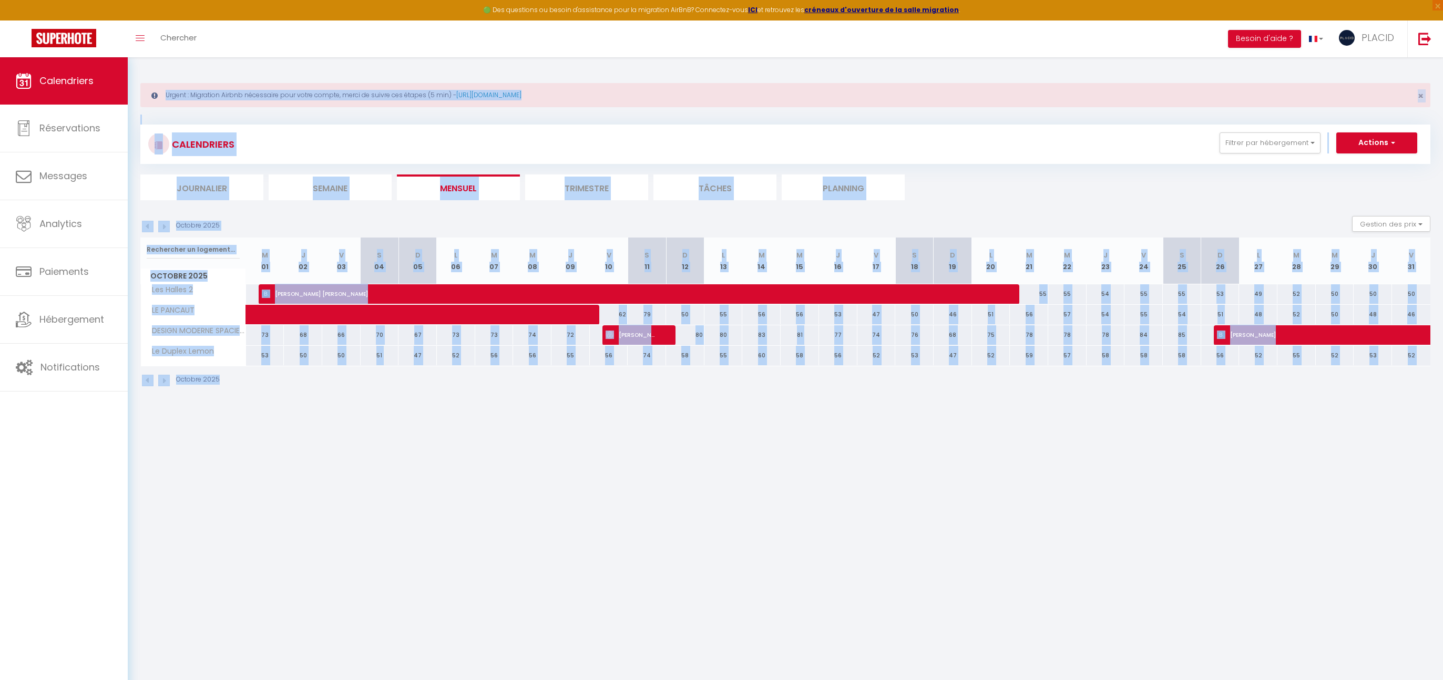
drag, startPoint x: 792, startPoint y: 491, endPoint x: 199, endPoint y: 58, distance: 734.4
click at [199, 59] on body "🟢 Des questions ou besoin d'assistance pour la migration AirBnB? Connectez-vous…" at bounding box center [721, 397] width 1443 height 680
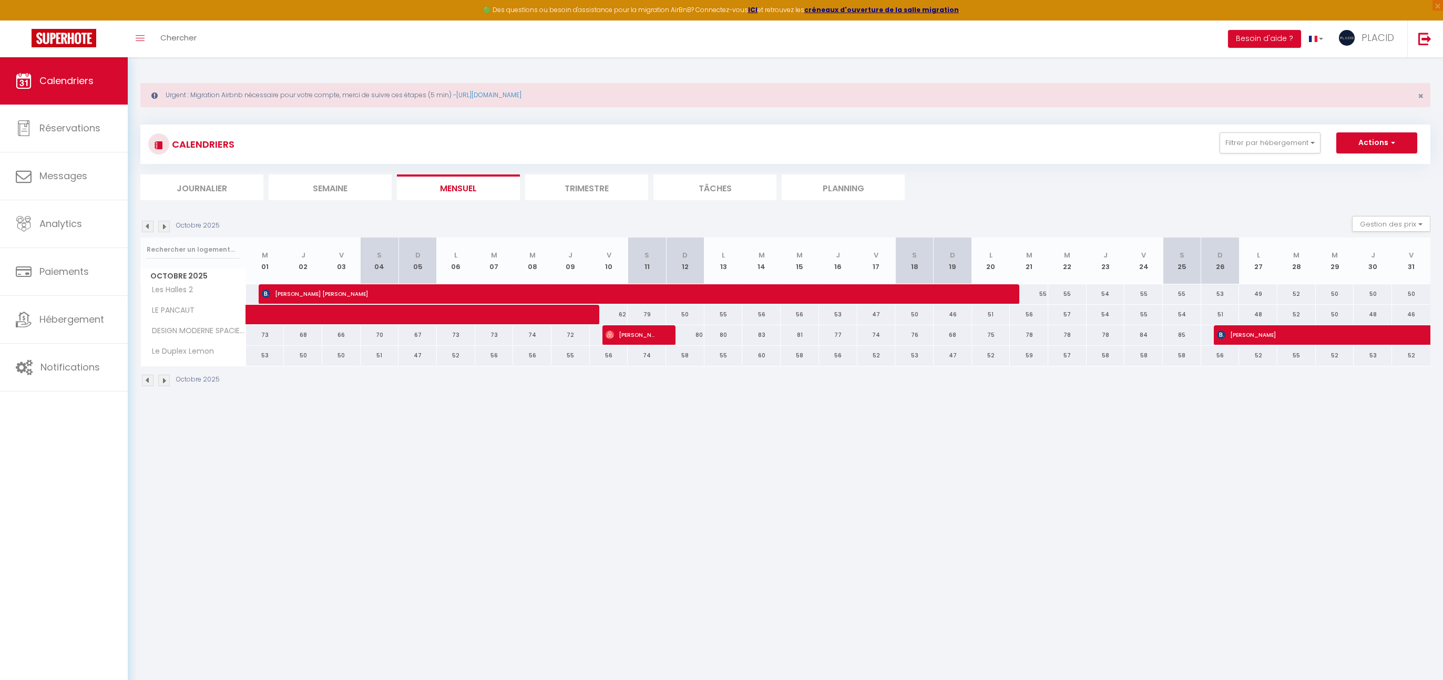
click at [727, 600] on body "🟢 Des questions ou besoin d'assistance pour la migration AirBnB? Connectez-vous…" at bounding box center [721, 397] width 1443 height 680
click at [1380, 35] on span "PLACID" at bounding box center [1378, 37] width 33 height 13
click at [1388, 74] on link "Paramètres" at bounding box center [1366, 73] width 78 height 18
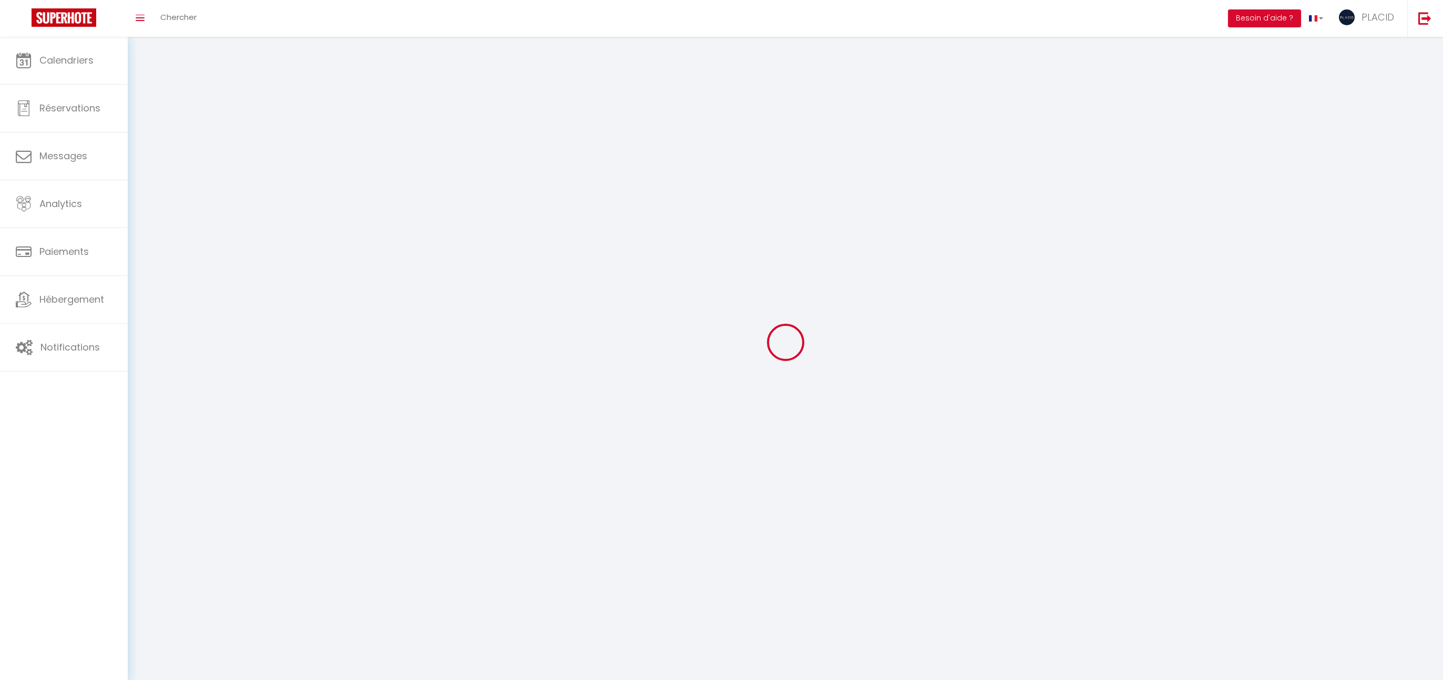
type input "PLACID"
type input "GRAIRE IMMOBILIER"
type input "0695345725"
type input "6 IMPASSE ROBERT NAPIAS"
type input "40000"
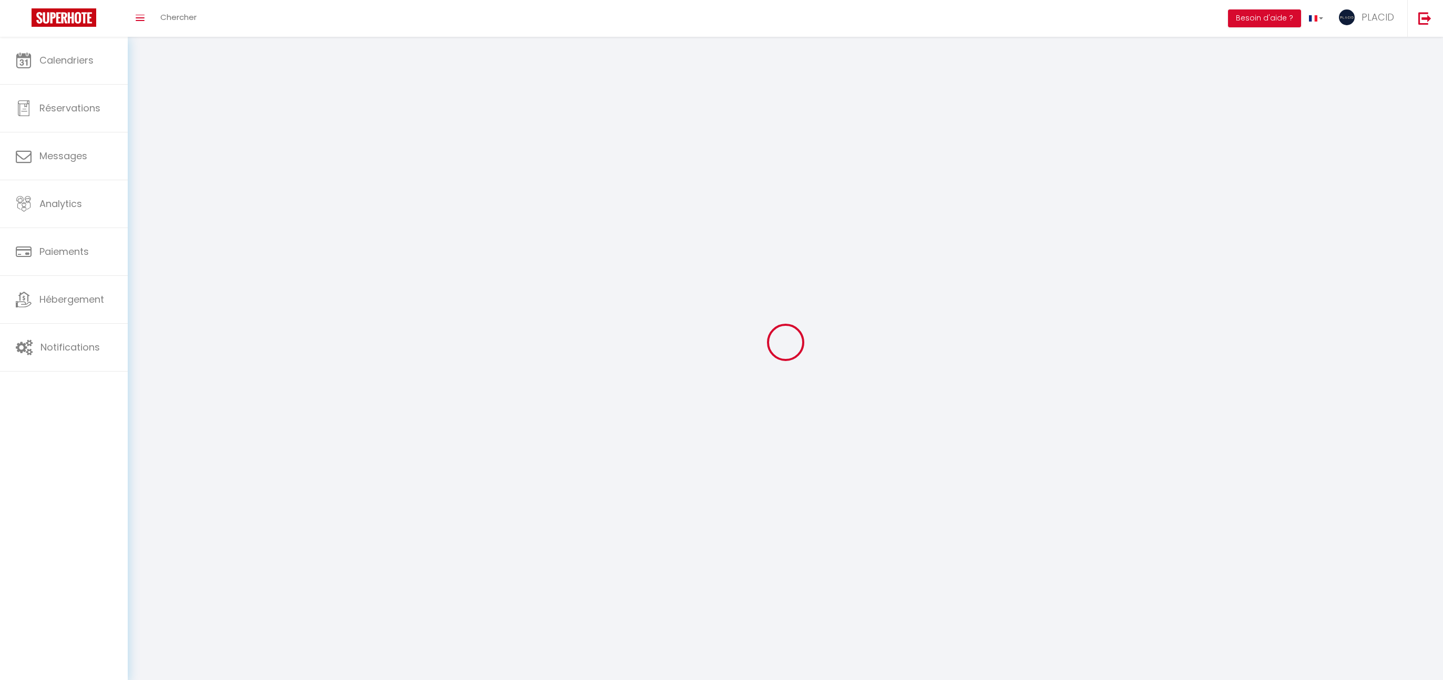
type input "MONT DE MARSAN"
select select "28"
type input "pNRcgnxvFcbjDkaiIhOF3Au4B"
type input "hKUl7r18GSXvDHm7uDxDcIsrJ"
type input "https://app.superhote.com/#/get-available-rentals/hKUl7r18GSXvDHm7uDxDcIsrJ"
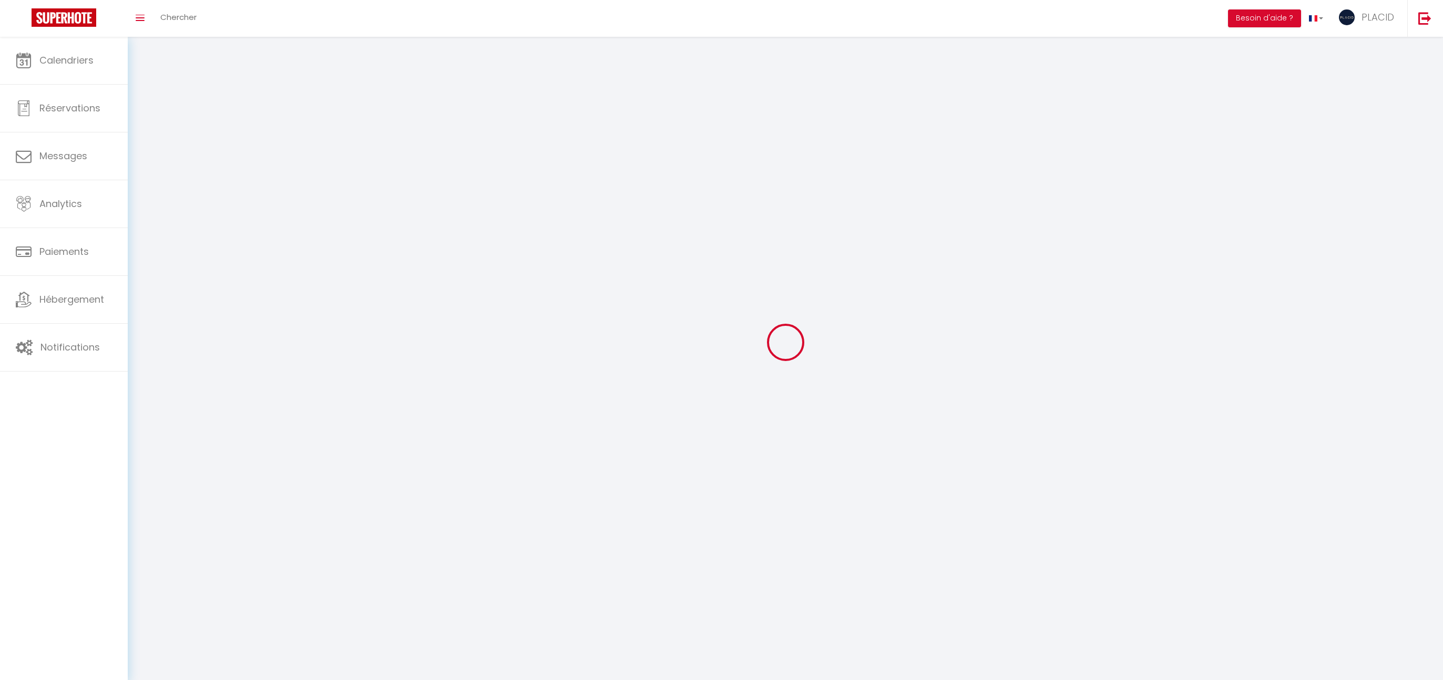
type input "FO27250"
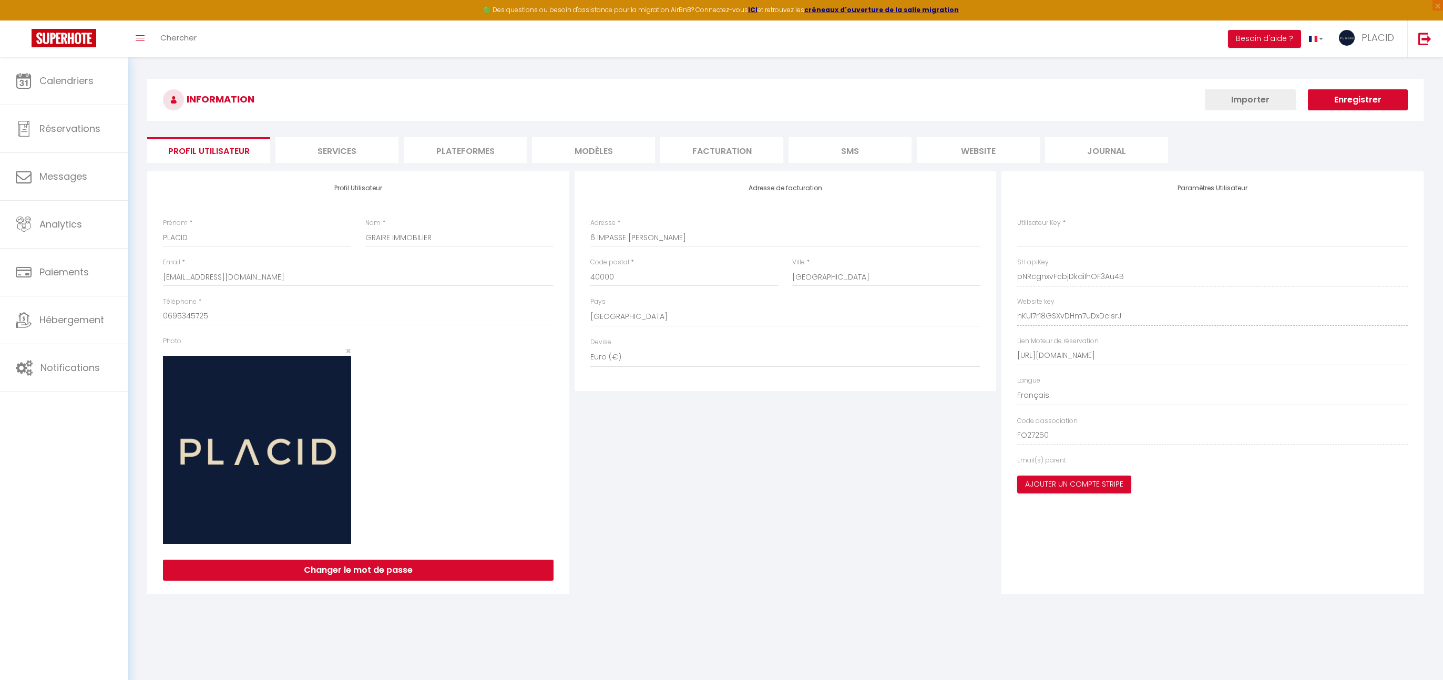
type input "pNRcgnxvFcbjDkaiIhOF3Au4B"
type input "hKUl7r18GSXvDHm7uDxDcIsrJ"
type input "https://app.superhote.com/#/get-available-rentals/hKUl7r18GSXvDHm7uDxDcIsrJ"
select select "fr"
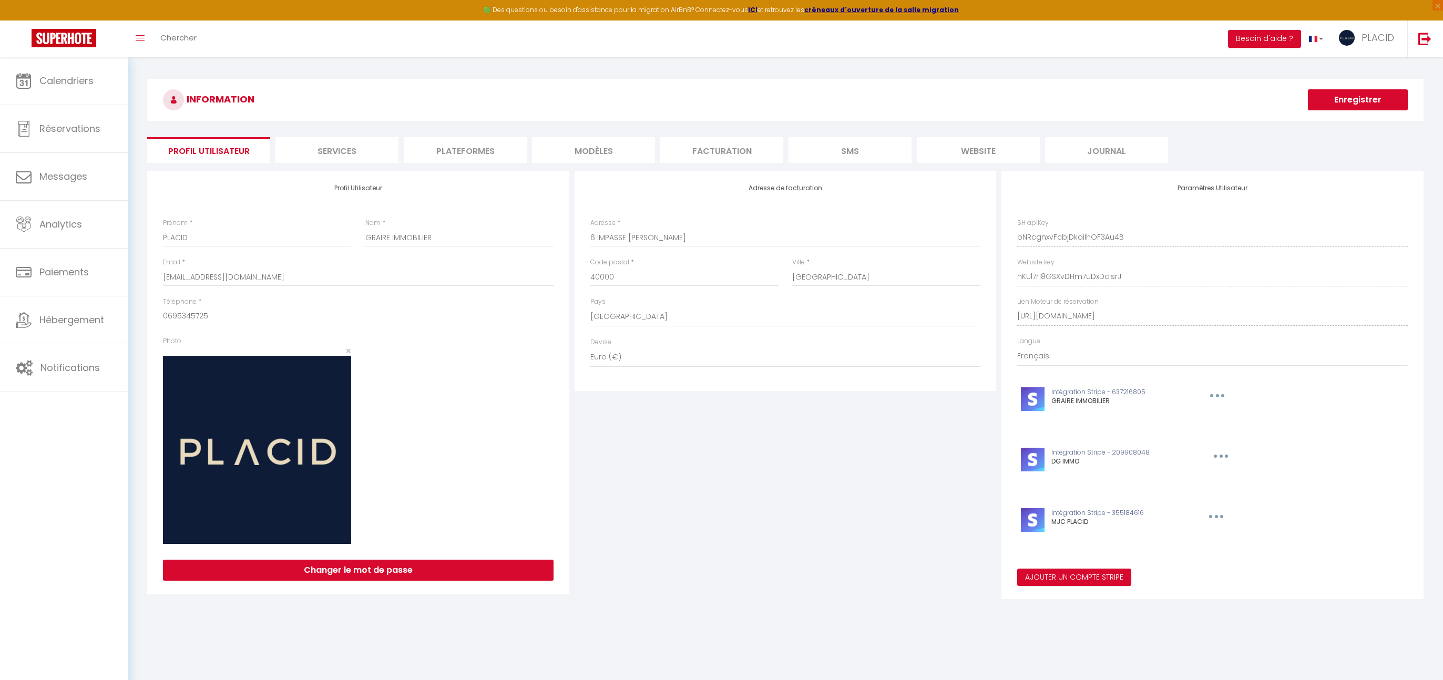
click at [805, 533] on div "Adresse de facturation Adresse * 6 IMPASSE ROBERT NAPIAS Code postal * 40000 Vi…" at bounding box center [786, 385] width 428 height 428
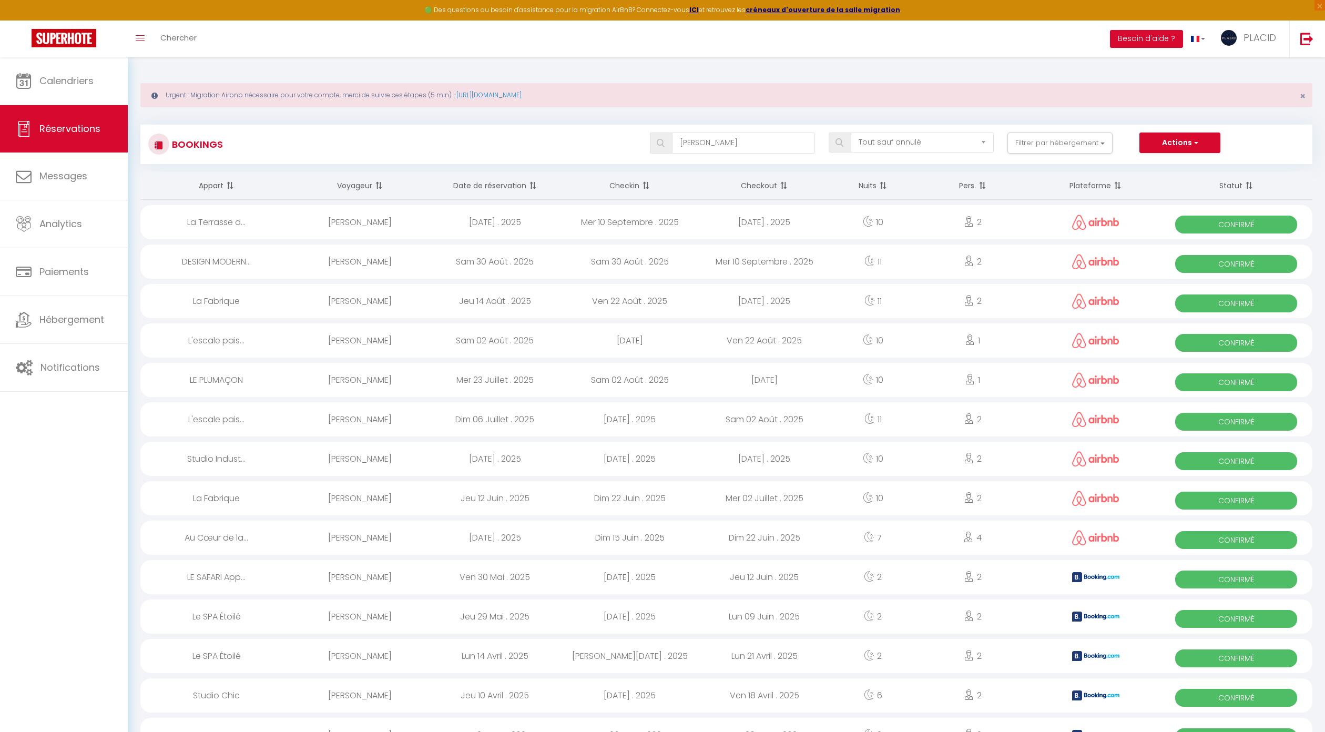
select select "not_cancelled"
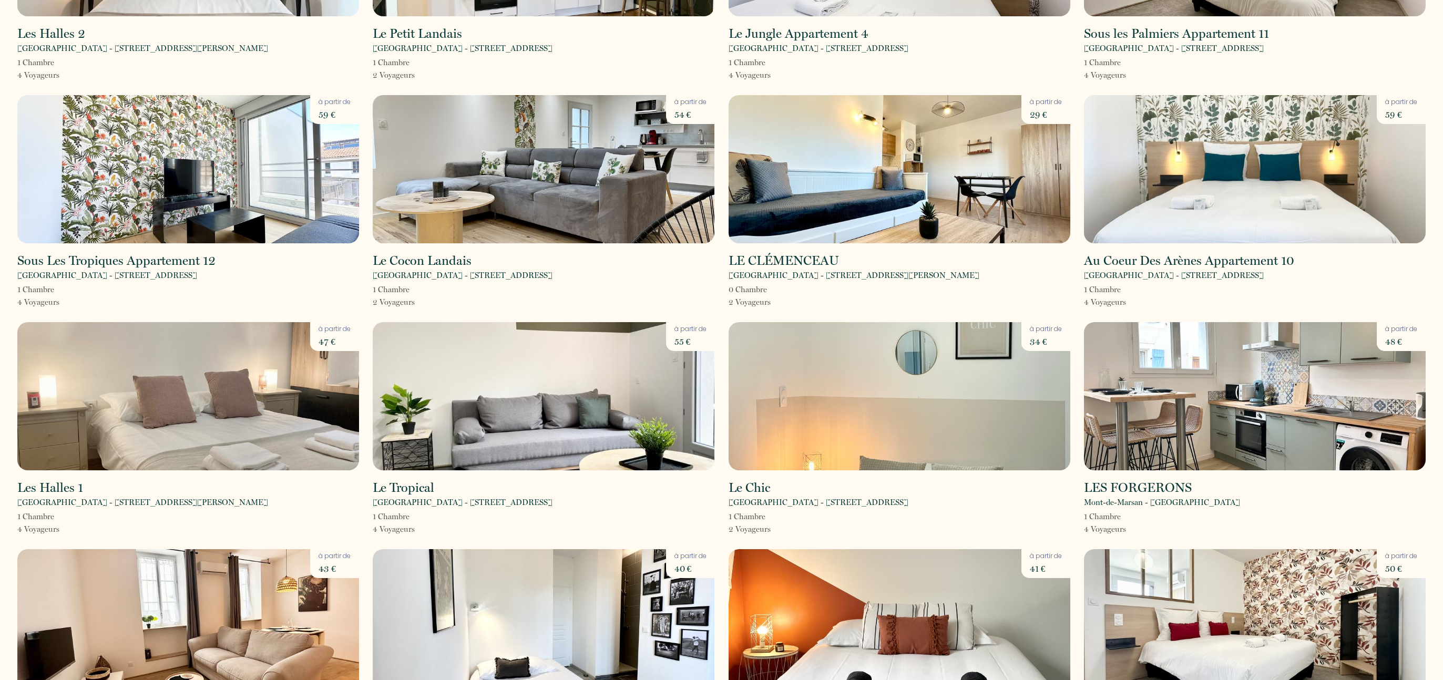
scroll to position [520, 0]
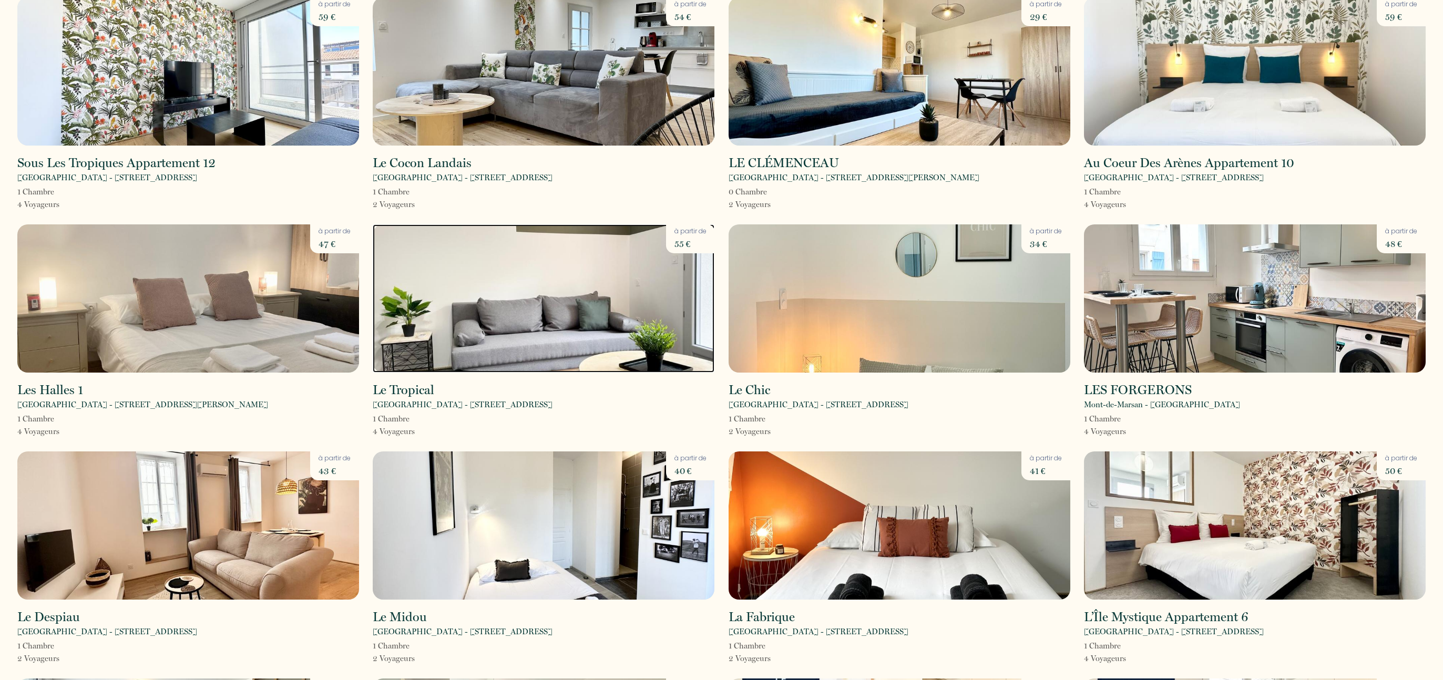
click at [525, 314] on img at bounding box center [544, 299] width 342 height 148
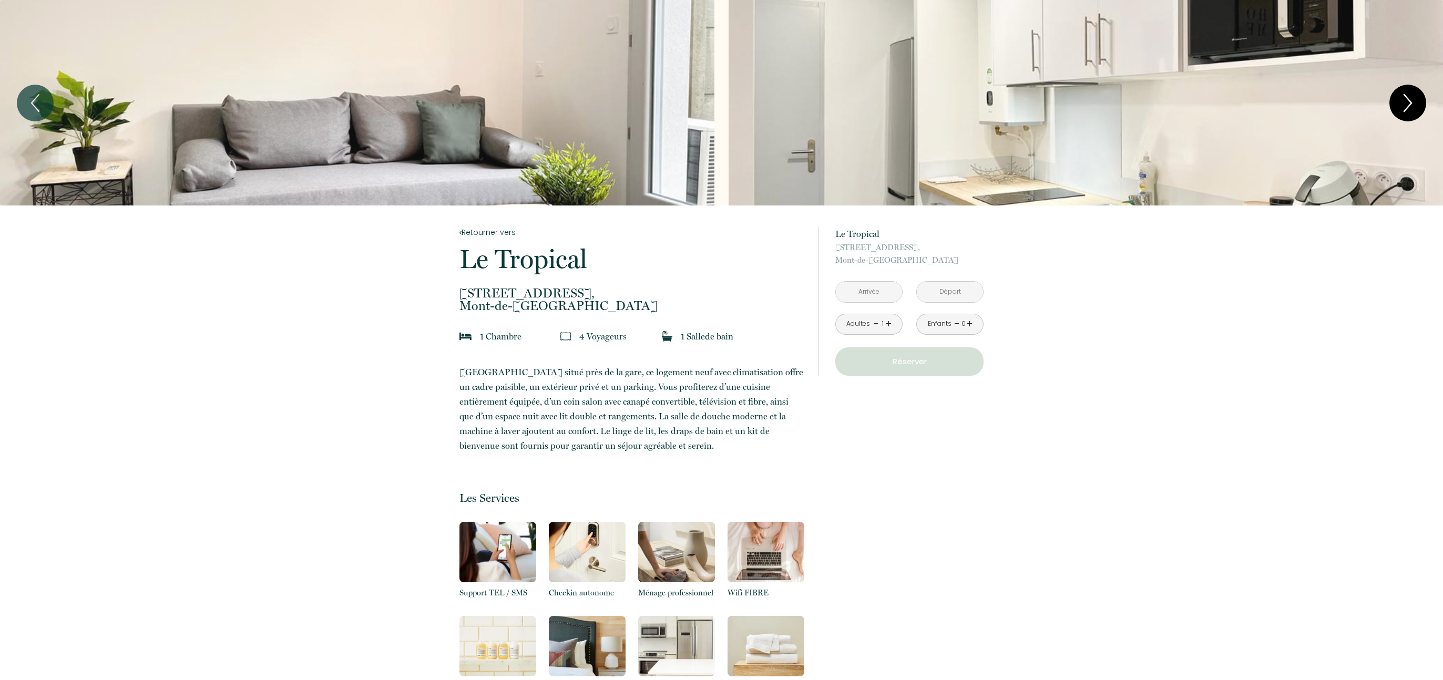
click at [1409, 100] on icon "Next" at bounding box center [1408, 103] width 7 height 17
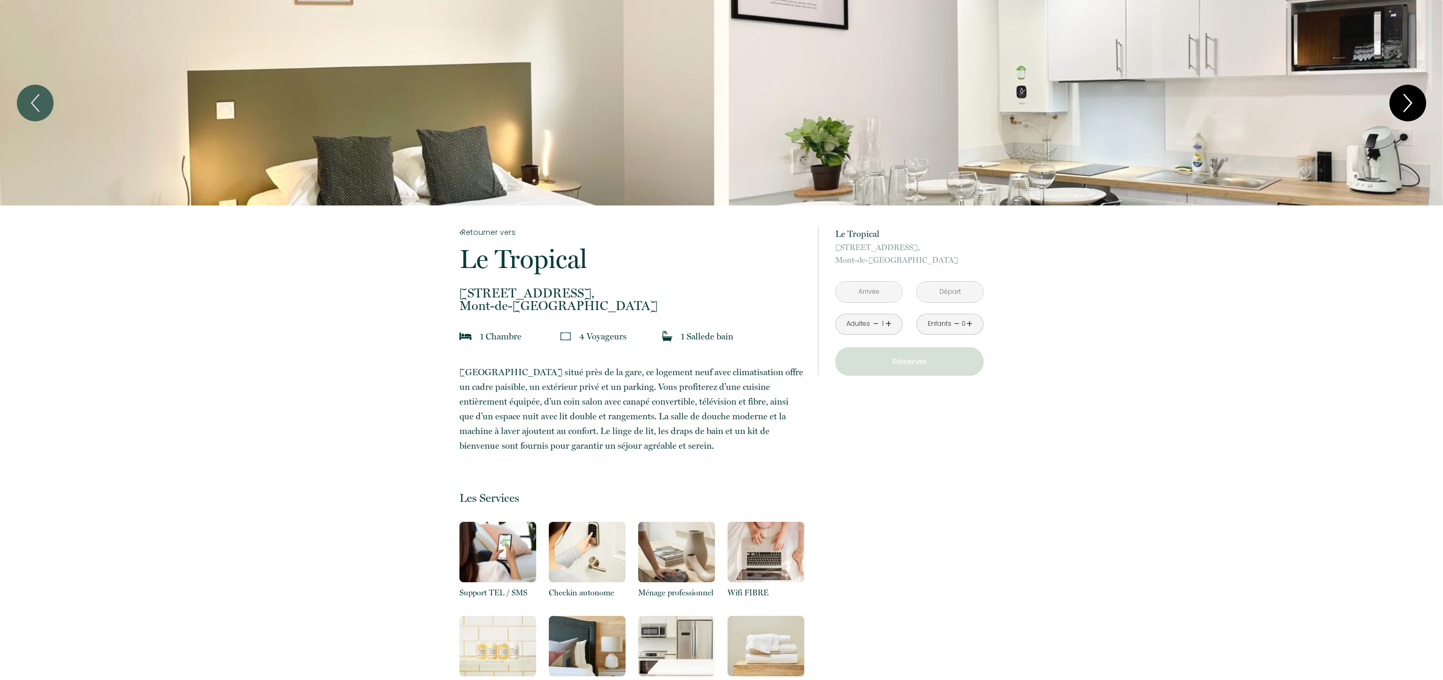
click at [1409, 99] on icon "Next" at bounding box center [1408, 103] width 7 height 17
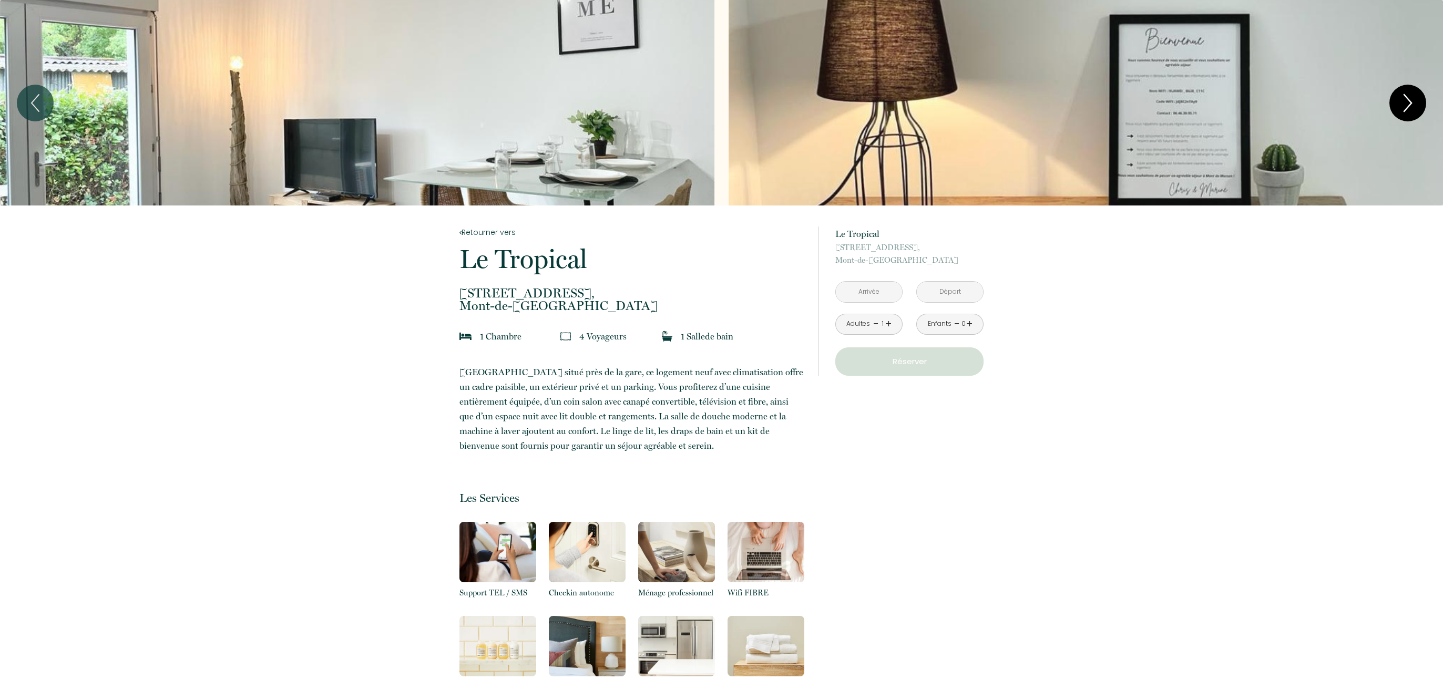
click at [1409, 99] on icon "Next" at bounding box center [1408, 103] width 7 height 17
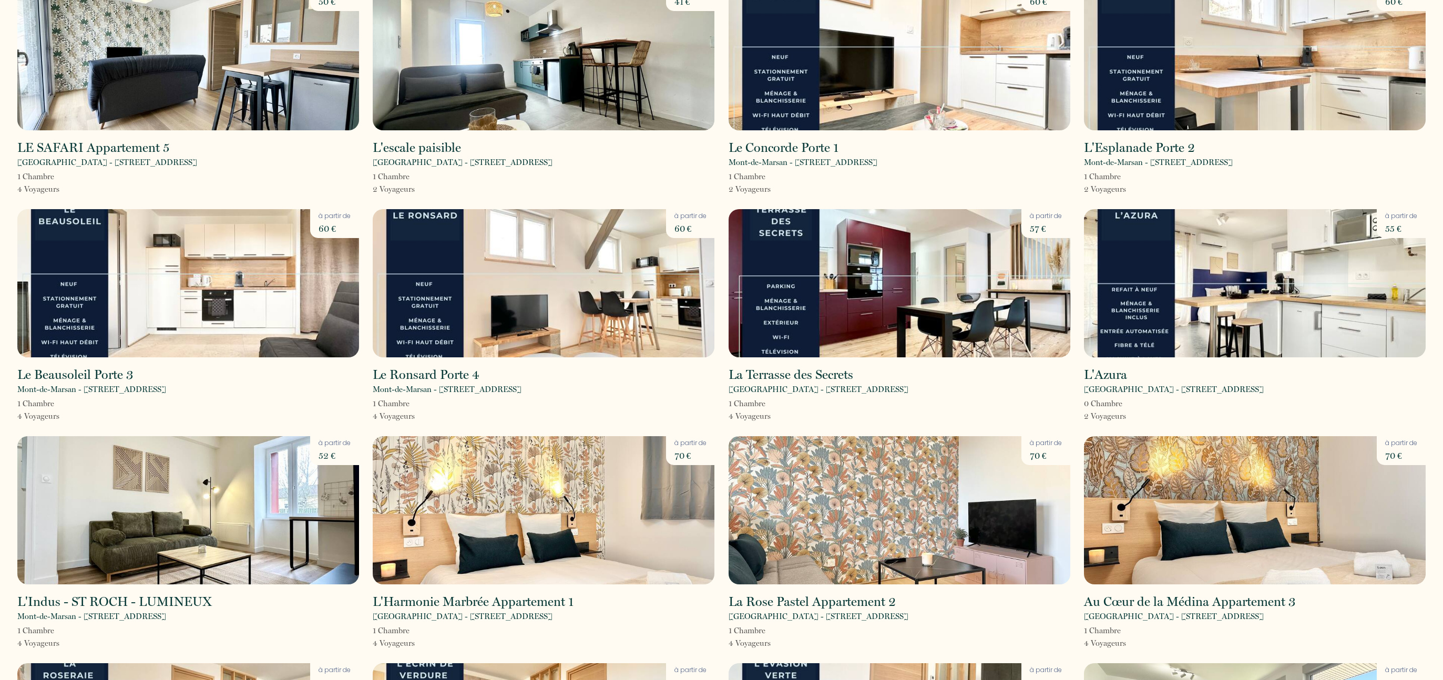
scroll to position [1253, 0]
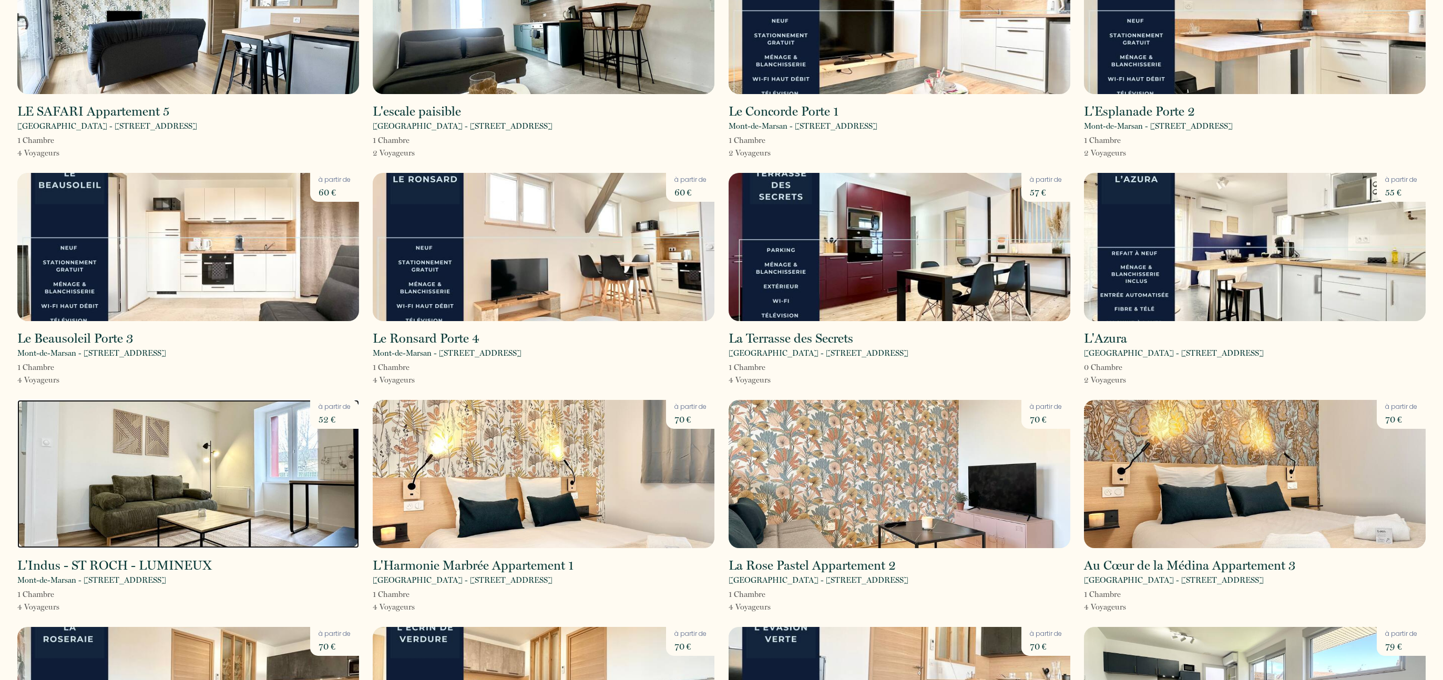
click at [136, 479] on img at bounding box center [188, 474] width 342 height 148
